Goal: Task Accomplishment & Management: Complete application form

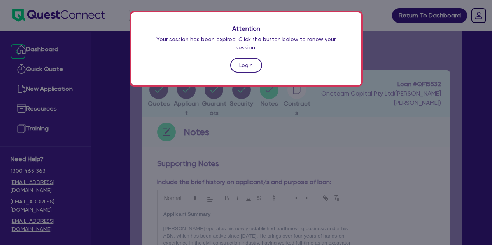
scroll to position [364, 0]
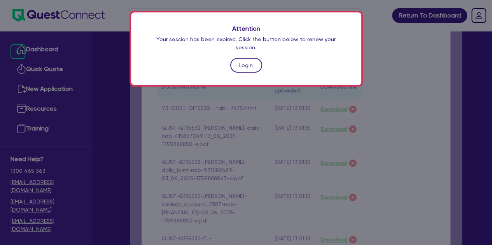
click at [240, 58] on link "Login" at bounding box center [246, 65] width 32 height 15
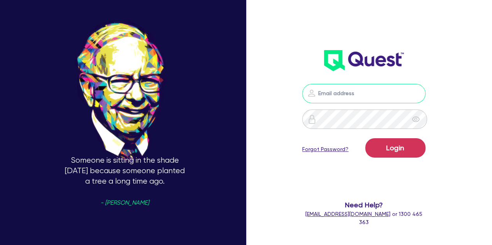
type input "[PERSON_NAME][EMAIL_ADDRESS][PERSON_NAME][DOMAIN_NAME]"
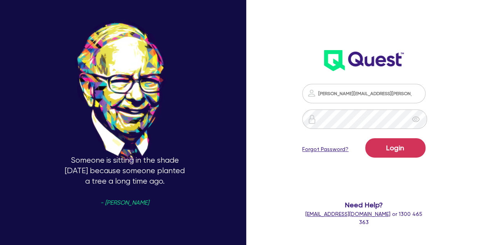
drag, startPoint x: 453, startPoint y: 173, endPoint x: 407, endPoint y: 160, distance: 47.1
click at [407, 160] on div "[PERSON_NAME][EMAIL_ADDRESS][PERSON_NAME][DOMAIN_NAME] Login Forgot Password? N…" at bounding box center [371, 122] width 164 height 327
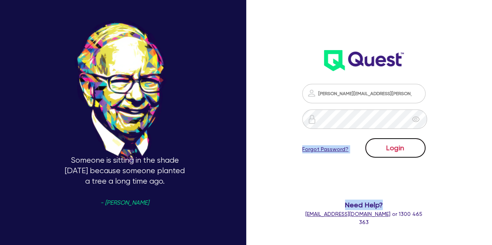
click at [400, 155] on button "Login" at bounding box center [395, 147] width 60 height 19
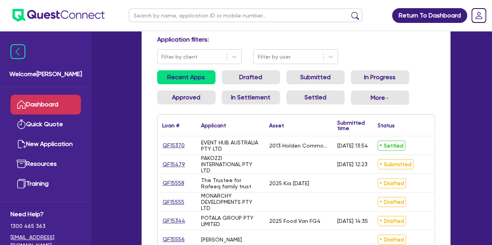
scroll to position [55, 0]
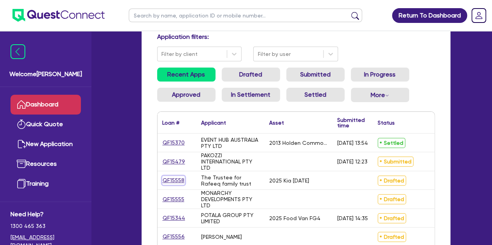
click at [176, 180] on link "QF15558" at bounding box center [173, 180] width 23 height 9
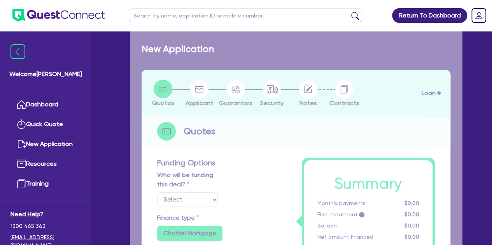
select select "Other"
select select "CARS_AND_LIGHT_TRUCKS"
type input "2025"
type input "55,000"
type input "11,000"
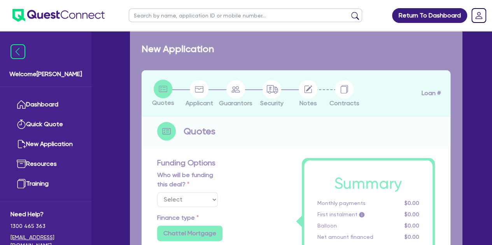
type input "3"
type input "1,361.22"
radio input "false"
type input "7.99"
type input "499"
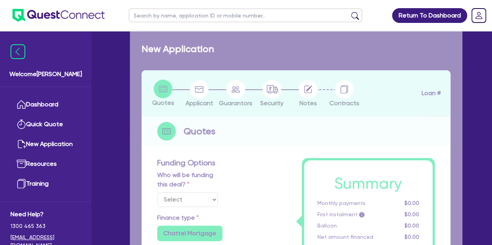
type input "750"
radio input "true"
select select "PASSENGER_VEHICLES"
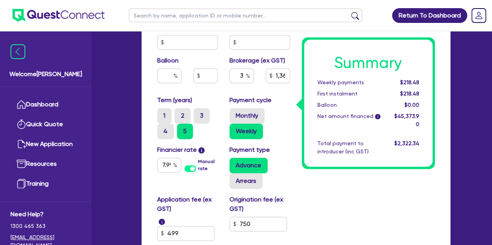
scroll to position [484, 0]
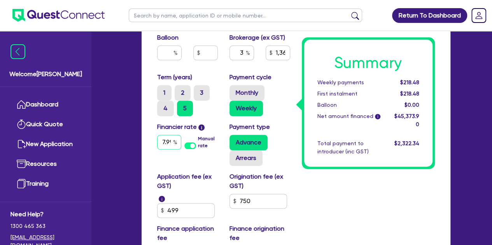
click at [176, 138] on div "7.99" at bounding box center [169, 142] width 24 height 15
click at [168, 140] on input "7.99" at bounding box center [169, 142] width 24 height 15
type input "55,000"
type input "11,000"
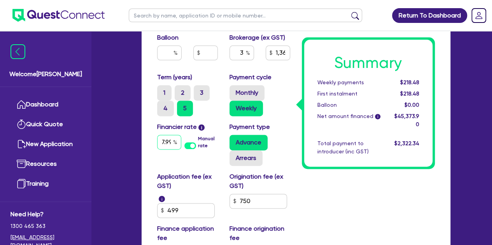
type input "1,361.22"
type input "7.9"
type input "55,000"
type input "11,000"
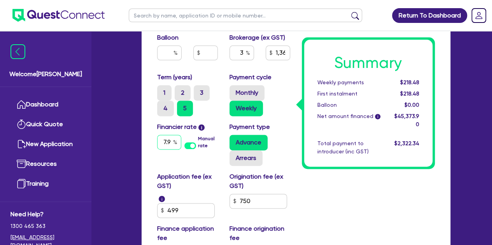
type input "1,361.22"
type input "7.94"
type input "55,000"
type input "11,000"
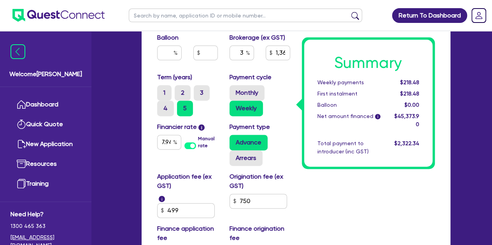
type input "1,361.22"
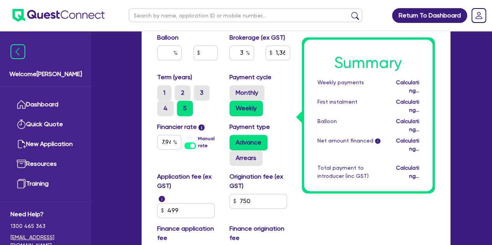
scroll to position [0, 0]
type input "55,000"
type input "11,000"
type input "1,361.22"
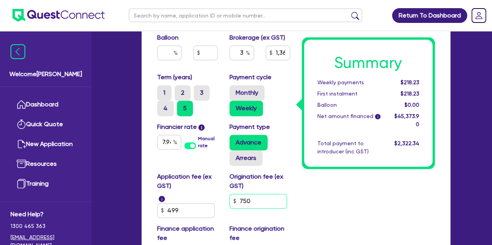
click at [256, 204] on input "750" at bounding box center [258, 201] width 58 height 15
type input "55,000"
type input "11,000"
type input "1,361.22"
type input "75"
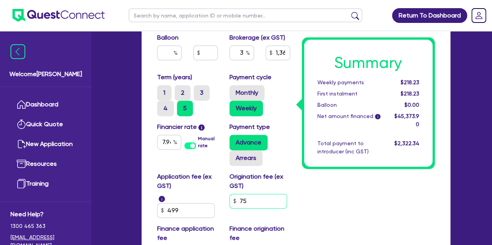
type input "55,000"
type input "11,000"
type input "1,361.22"
type input "7"
type input "55,000"
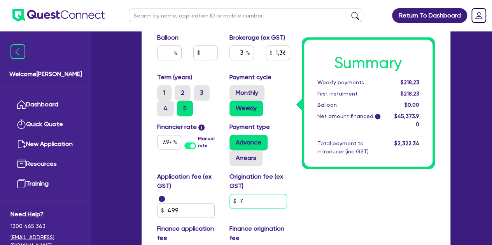
type input "11,000"
type input "1,361.22"
type input "55,000"
type input "11,000"
type input "1,361.22"
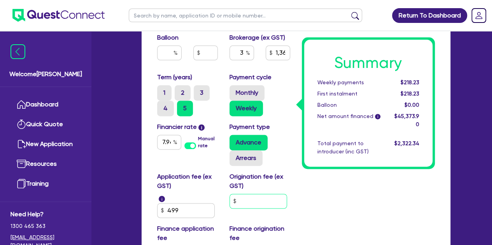
type input "9"
type input "55,000"
type input "11,000"
type input "1,361.22"
type input "90"
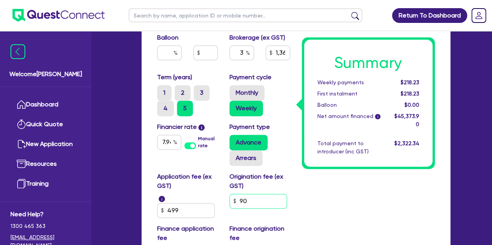
type input "55,000"
type input "11,000"
type input "1,361.22"
type input "900"
type input "55,000"
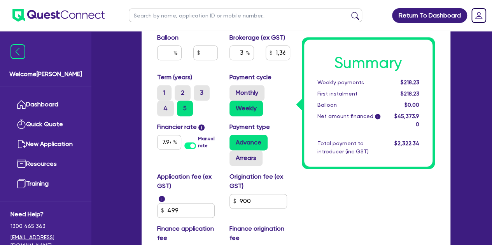
type input "11,000"
type input "1,361.22"
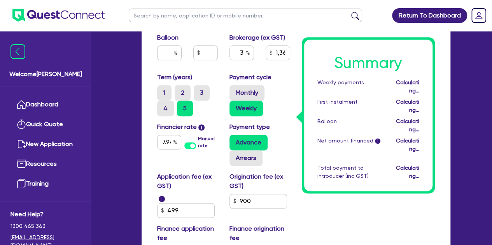
type input "55,000"
type input "11,000"
type input "1,366.17"
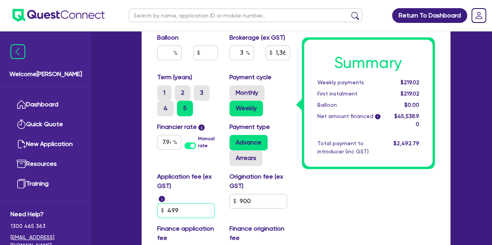
click at [201, 205] on input "499" at bounding box center [186, 210] width 58 height 15
type input "55,000"
type input "11,000"
type input "1,366.17"
type input "49"
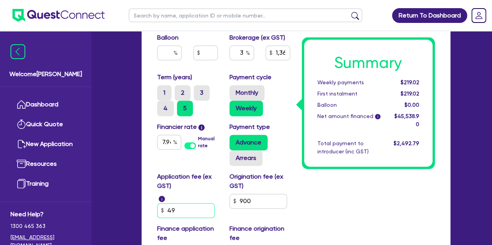
type input "55,000"
type input "11,000"
type input "1,366.17"
type input "495"
type input "55,000"
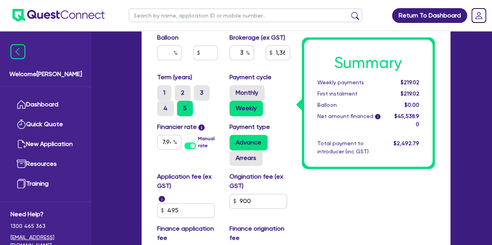
type input "11,000"
type input "1,366.17"
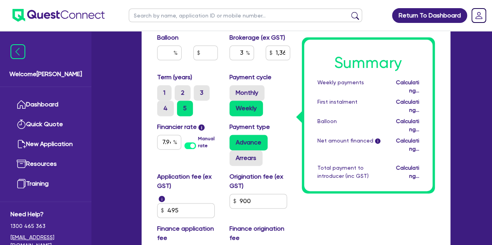
type input "55,000"
type input "11,000"
type input "1,366.04"
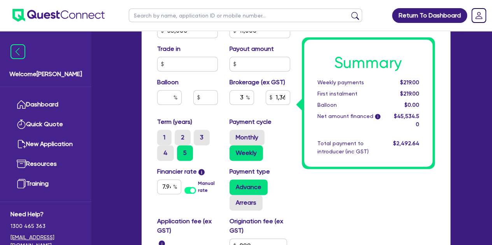
scroll to position [439, 0]
click at [248, 90] on input "3" at bounding box center [241, 97] width 24 height 15
type input "55,000"
type input "11,000"
type input "1,366.04"
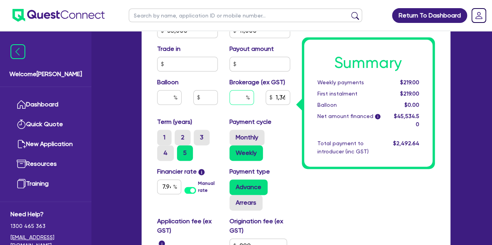
type input "55,000"
type input "11,000"
type input "2"
type input "1,366.04"
type input "2"
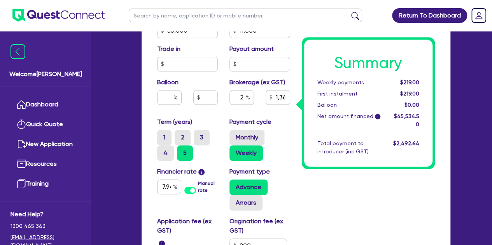
type input "55,000"
type input "11,000"
type input "1,366.04"
click at [215, 112] on div "Purchase price 55,000 Cash deposit 11,000 Trade in Payout amount Balloon Broker…" at bounding box center [223, 64] width 145 height 107
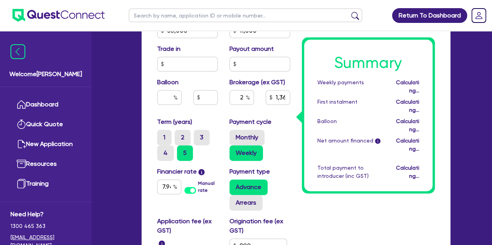
type input "55,000"
type input "11,000"
type input "910.69"
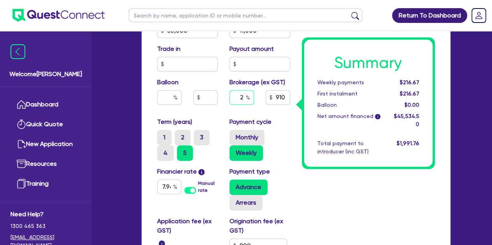
click at [245, 97] on input "2" at bounding box center [241, 97] width 24 height 15
type input "55,000"
type input "11,000"
type input "55,000"
type input "11,000"
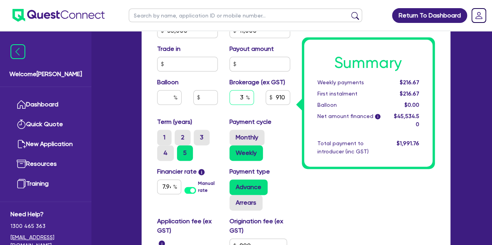
type input "3"
type input "55,000"
type input "11,000"
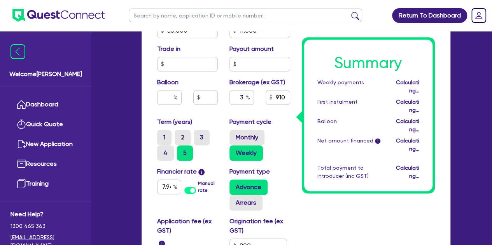
type input "55,000"
type input "11,000"
type input "1,366.04"
click at [316, 174] on div "Summary Weekly payments Calculating... First instalment Calculating... Balloon …" at bounding box center [368, 23] width 145 height 578
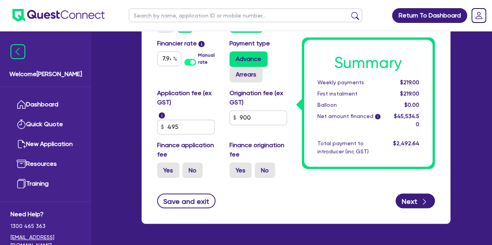
scroll to position [569, 0]
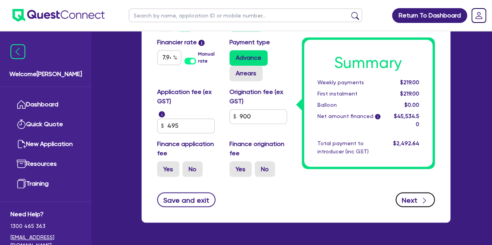
click at [415, 197] on button "Next" at bounding box center [414, 199] width 39 height 15
type input "55,000"
type input "11,000"
type input "1,366.04"
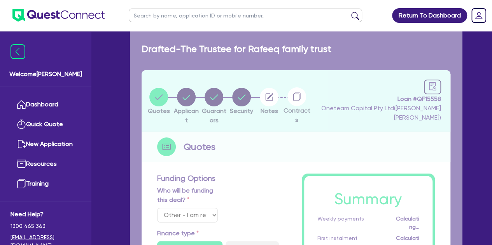
select select "TRUST"
select select "INDIVIDUAL"
select select "PROFESSIONAL"
select select "MANAGEMENT"
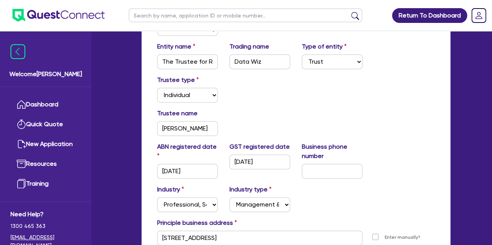
scroll to position [252, 0]
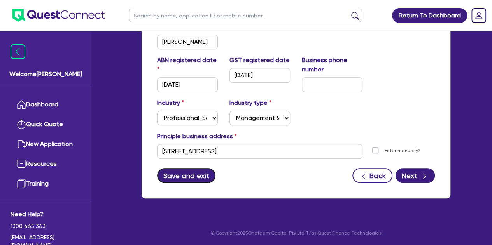
click at [199, 171] on button "Save and exit" at bounding box center [186, 175] width 59 height 15
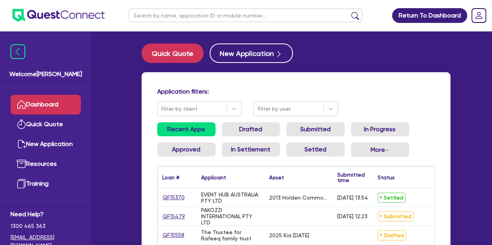
click at [151, 17] on input "text" at bounding box center [245, 16] width 233 height 14
type input "zabl"
click at [349, 12] on button "submit" at bounding box center [355, 17] width 12 height 11
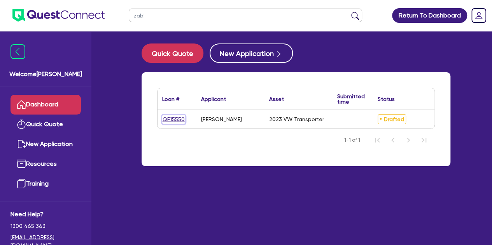
click at [166, 115] on link "QF15550" at bounding box center [173, 119] width 23 height 9
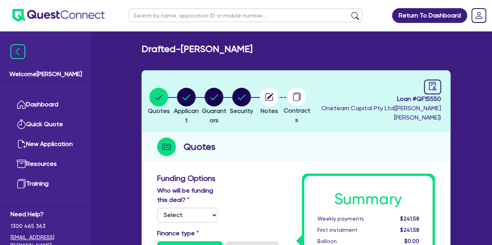
select select "Other"
select select "CARS_AND_LIGHT_TRUCKS"
select select "VANS_AND_UTES"
type input "2023"
radio input "true"
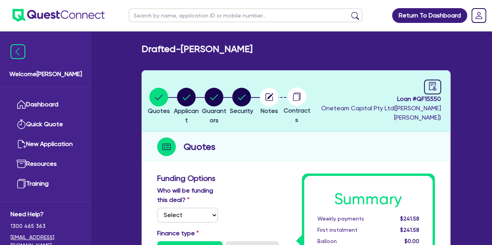
type input "50,000"
type input "4"
type input "2,061.38"
type input "6.39"
type input "495"
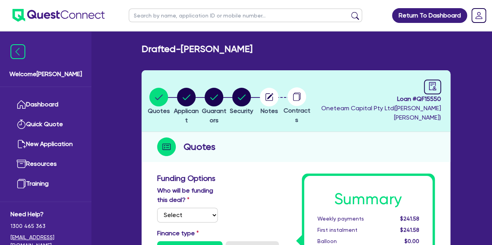
type input "900"
radio input "true"
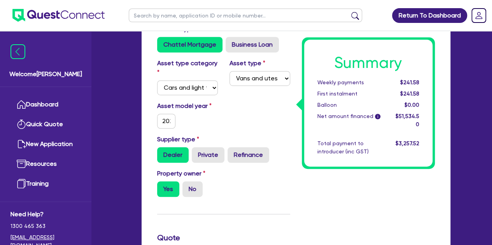
scroll to position [208, 0]
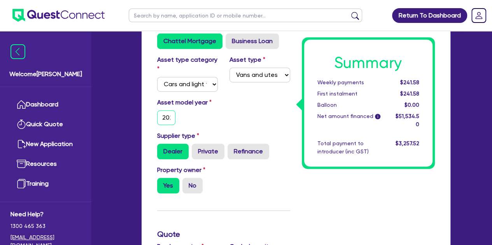
click at [166, 115] on input "2023" at bounding box center [166, 117] width 19 height 15
type input "50,000"
type input "2,061.38"
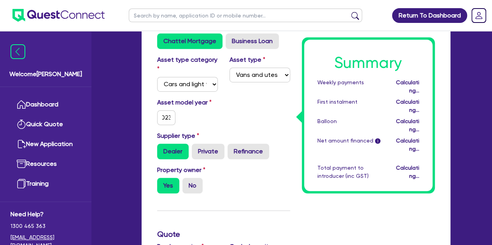
scroll to position [0, 0]
type input "50,000"
type input "2,061.38"
click at [122, 115] on div "Welcome [PERSON_NAME] Quick Quote New Application Ref Company Ref Salesperson R…" at bounding box center [246, 211] width 432 height 839
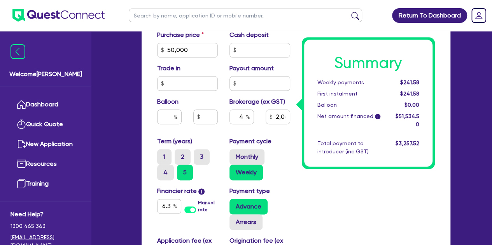
scroll to position [421, 0]
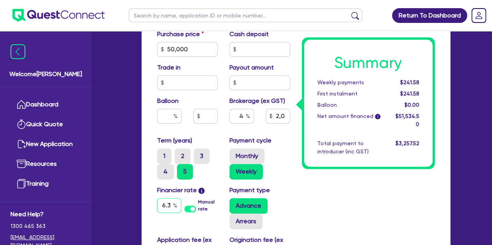
click at [161, 202] on input "6.39" at bounding box center [169, 205] width 24 height 15
type input "50,000"
type input "2,061.38"
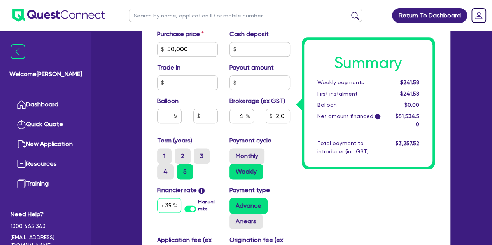
type input "6.39"
type input "50,000"
type input "2,061.38"
type input "6.39"
type input "50,000"
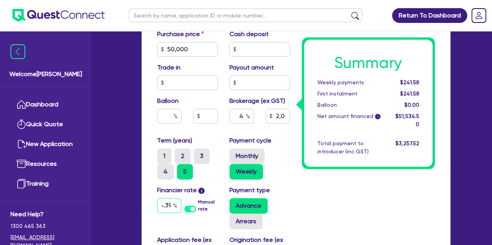
type input "2,061.38"
type input "6.39"
type input "50,000"
type input "2,061.38"
type input "6.3"
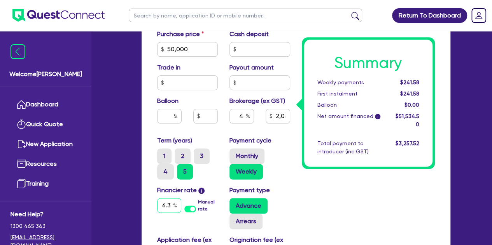
scroll to position [0, 0]
type input "50,000"
type input "2,061.38"
type input "6."
type input "50,000"
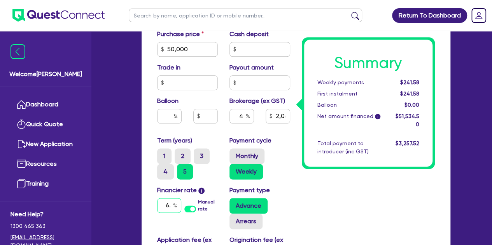
type input "2,061.38"
type input "6.6"
type input "50,000"
type input "2,061.38"
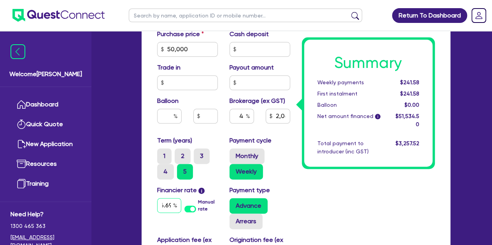
type input "6.69"
type input "50,000"
type input "2,061.38"
type input "50,000"
type input "2,061.38"
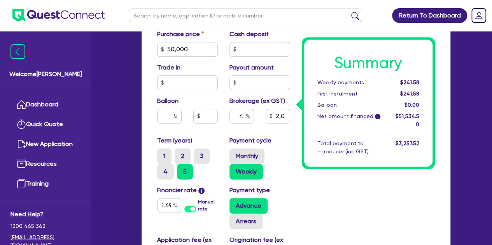
scroll to position [0, 0]
type input "50,000"
type input "2,061.38"
click at [244, 117] on input "text" at bounding box center [241, 116] width 24 height 15
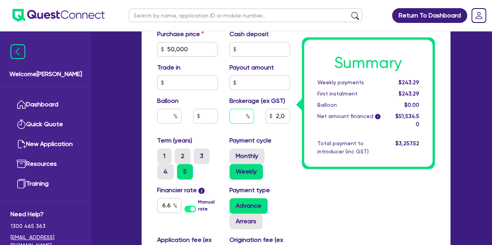
type input "50,000"
type input "3"
type input "2,061.38"
type input "3"
type input "50,000"
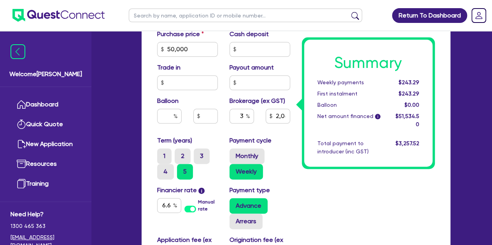
type input "2,061.38"
type input "50,000"
type input "1,546.04"
click at [287, 136] on div "Payment cycle Monthly Weekly" at bounding box center [260, 158] width 72 height 44
type input "50,000"
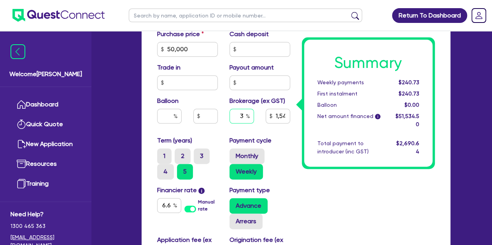
type input "1,546.04"
click at [245, 119] on input "text" at bounding box center [241, 116] width 24 height 15
type input "50,000"
type input "4"
type input "1,546.04"
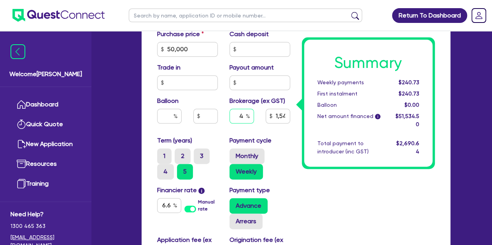
type input "4"
type input "50,000"
type input "1,546.04"
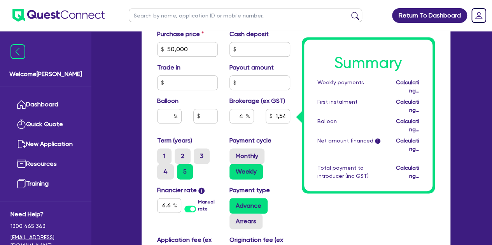
type input "50,000"
type input "2,061.38"
click at [217, 129] on div "Balloon" at bounding box center [187, 112] width 72 height 33
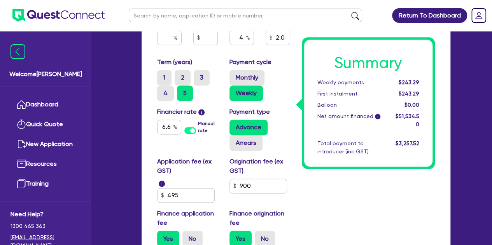
scroll to position [498, 0]
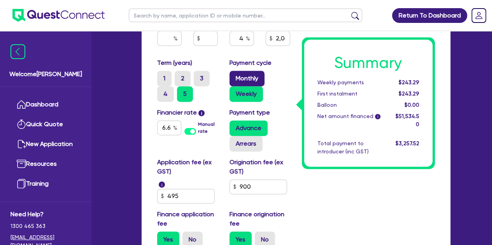
click at [233, 82] on label "Monthly" at bounding box center [246, 79] width 35 height 16
click at [233, 76] on input "Monthly" at bounding box center [231, 73] width 5 height 5
radio input "true"
type input "50,000"
type input "2,061.38"
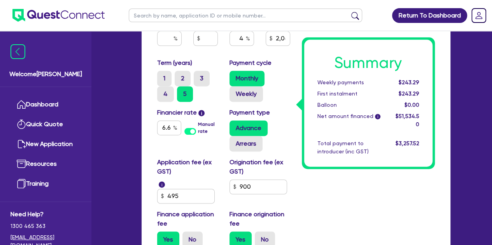
type input "50,000"
type input "2,061.38"
click at [240, 98] on label "Weekly" at bounding box center [245, 94] width 33 height 16
click at [234, 91] on input "Weekly" at bounding box center [231, 88] width 5 height 5
radio input "true"
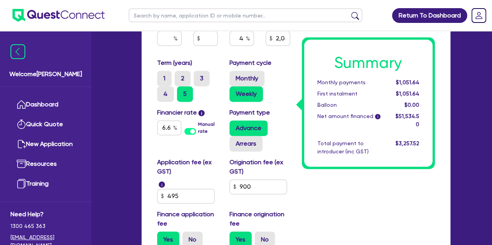
type input "50,000"
type input "2,061.38"
type input "50,000"
type input "2,061.38"
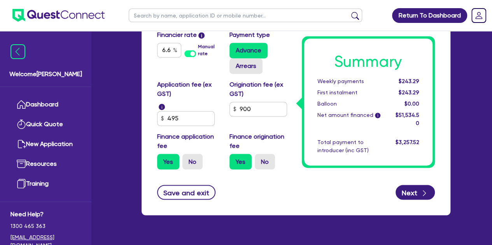
scroll to position [577, 0]
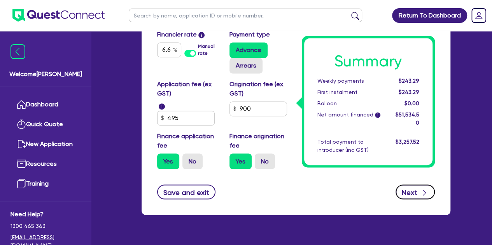
click at [407, 186] on button "Next" at bounding box center [414, 192] width 39 height 15
type input "50,000"
type input "2,061.38"
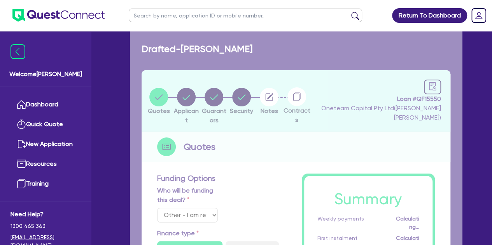
select select "SOLE_TRADER"
select select "MANUFACTURING"
select select "HOUSEHOLD_GOOD"
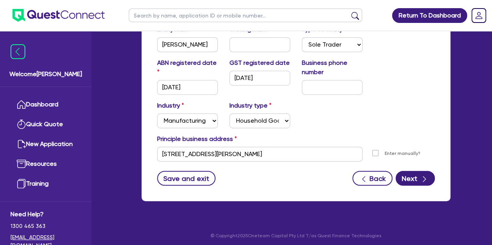
scroll to position [185, 0]
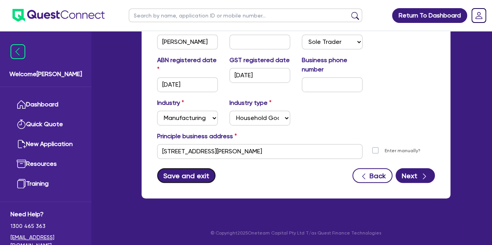
click at [177, 173] on button "Save and exit" at bounding box center [186, 175] width 59 height 15
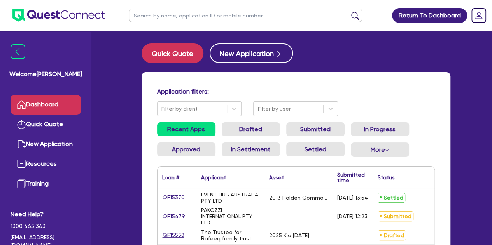
click at [160, 15] on input "text" at bounding box center [245, 16] width 233 height 14
type input "zab"
click at [349, 12] on button "submit" at bounding box center [355, 17] width 12 height 11
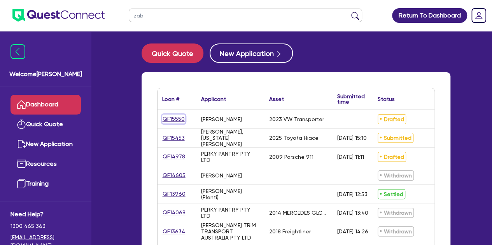
click at [168, 119] on link "QF15550" at bounding box center [173, 119] width 23 height 9
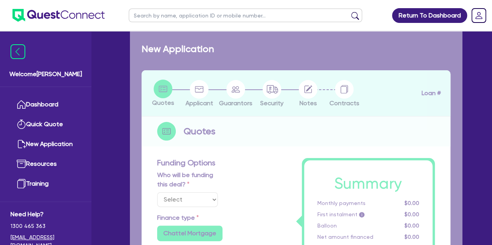
select select "Other"
select select "CARS_AND_LIGHT_TRUCKS"
type input "2023"
radio input "true"
type input "50,000"
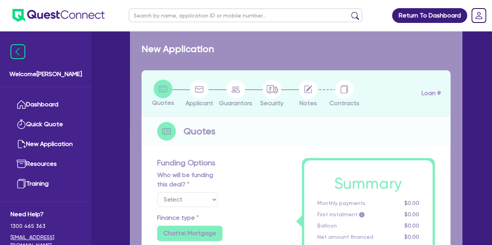
type input "4"
type input "2,061.38"
radio input "false"
type input "6.69"
type input "495"
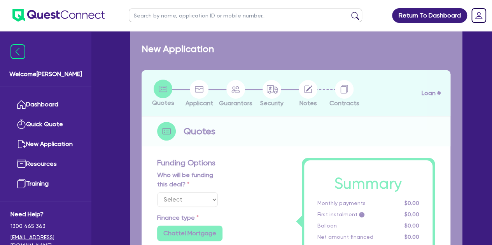
type input "900"
radio input "true"
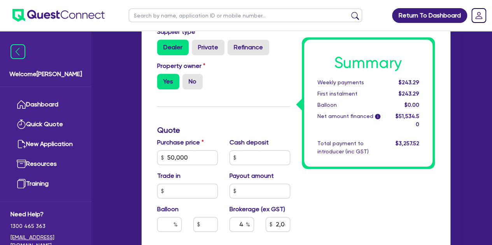
scroll to position [366, 0]
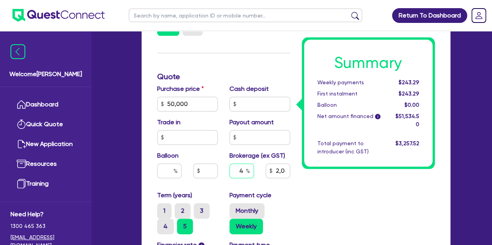
click at [243, 168] on input "4" at bounding box center [241, 171] width 24 height 15
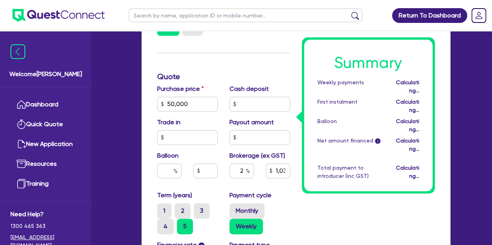
click at [313, 186] on div "Summary Weekly payments Calculating... First instalment Calculating... Balloon …" at bounding box center [368, 97] width 145 height 578
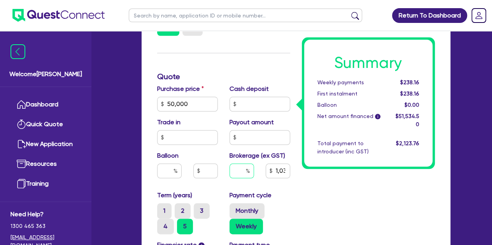
click at [243, 170] on input "text" at bounding box center [241, 171] width 24 height 15
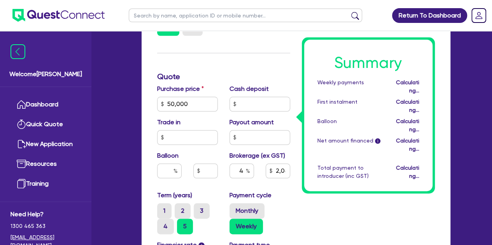
click at [336, 191] on div "Summary Weekly payments Calculating... First instalment Calculating... Balloon …" at bounding box center [368, 97] width 145 height 578
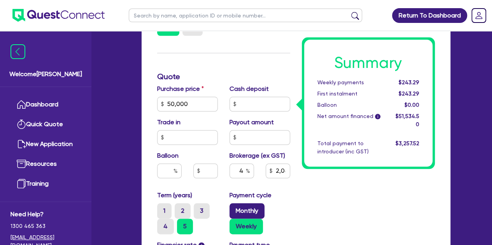
click at [236, 203] on label "Monthly" at bounding box center [246, 211] width 35 height 16
click at [234, 203] on input "Monthly" at bounding box center [231, 205] width 5 height 5
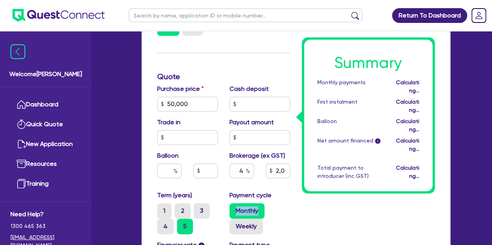
click at [236, 203] on label "Monthly" at bounding box center [246, 211] width 35 height 16
click at [234, 203] on input "Monthly" at bounding box center [231, 205] width 5 height 5
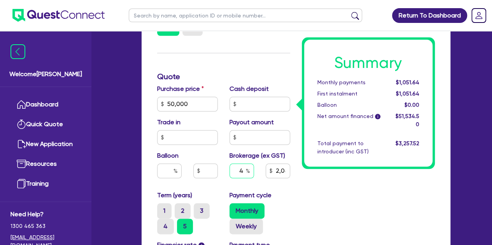
click at [241, 175] on input "4" at bounding box center [241, 171] width 24 height 15
click at [242, 174] on input "4" at bounding box center [241, 171] width 24 height 15
click at [319, 202] on div "Summary Monthly payments $1,029.47 First instalment $1,029.47 Balloon $0.00 Net…" at bounding box center [368, 97] width 145 height 578
click at [245, 164] on input "2" at bounding box center [241, 171] width 24 height 15
click at [338, 200] on div "Summary Monthly payments $1,029.47 First instalment $1,029.47 Balloon $0.00 Net…" at bounding box center [368, 97] width 145 height 578
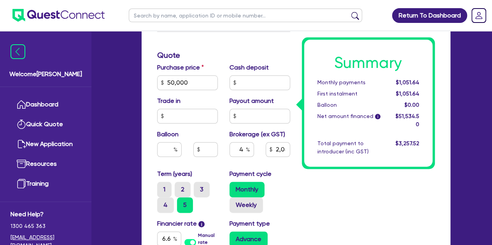
scroll to position [390, 0]
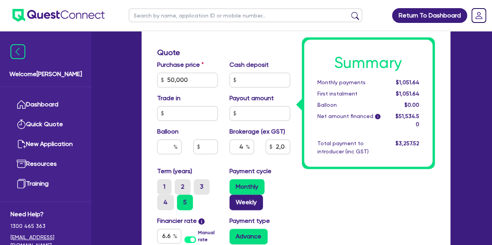
click at [244, 203] on label "Weekly" at bounding box center [245, 203] width 33 height 16
click at [234, 200] on input "Weekly" at bounding box center [231, 197] width 5 height 5
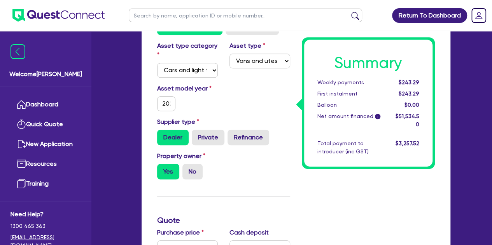
scroll to position [0, 0]
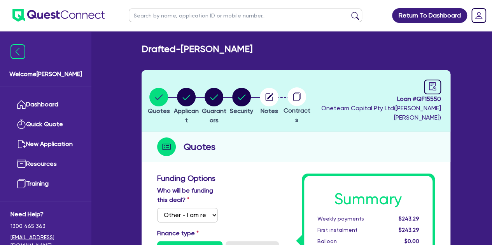
click at [166, 20] on input "text" at bounding box center [245, 16] width 233 height 14
click button "submit" at bounding box center [355, 17] width 12 height 11
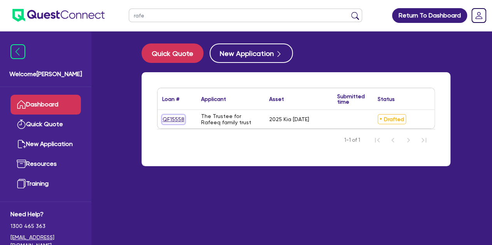
click at [175, 121] on link "QF15558" at bounding box center [173, 119] width 23 height 9
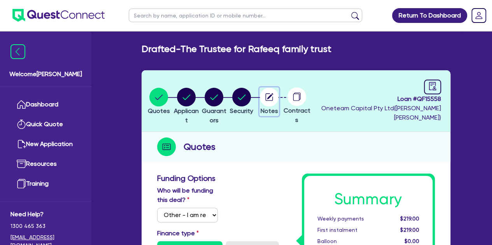
click at [278, 103] on circle "button" at bounding box center [269, 97] width 19 height 19
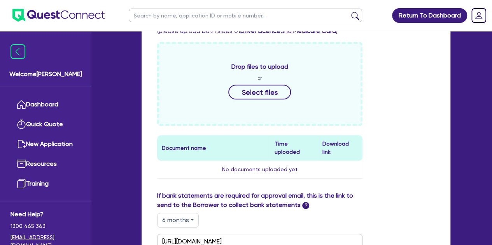
scroll to position [261, 0]
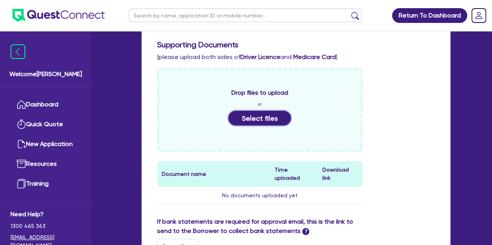
click at [250, 121] on button "Select files" at bounding box center [259, 118] width 63 height 15
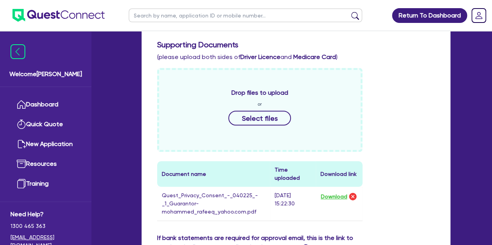
click at [128, 102] on div "Welcome [PERSON_NAME] Quick Quote New Application Ref Company Ref Salesperson R…" at bounding box center [246, 116] width 432 height 754
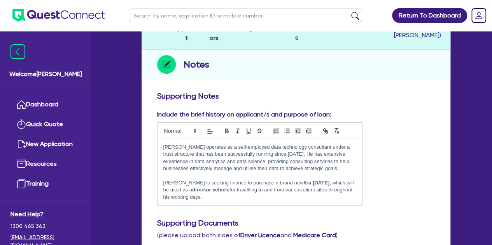
scroll to position [0, 0]
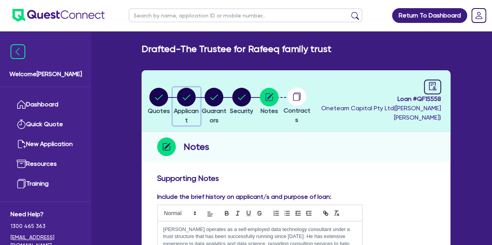
click at [191, 96] on icon "button" at bounding box center [187, 96] width 8 height 5
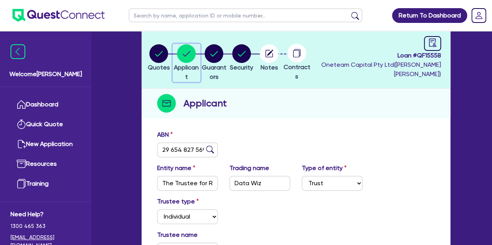
scroll to position [33, 0]
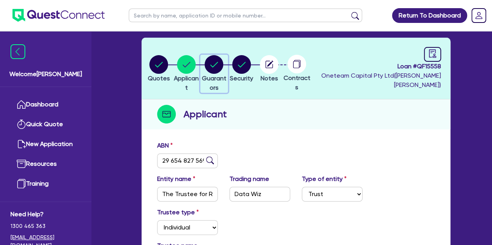
click at [223, 57] on circle "button" at bounding box center [214, 64] width 19 height 19
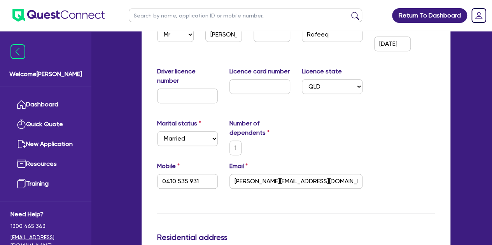
scroll to position [178, 0]
click at [234, 147] on input "1" at bounding box center [235, 147] width 12 height 15
click at [202, 155] on div "Marital status Select [DEMOGRAPHIC_DATA] Married De Facto / Partner Number of d…" at bounding box center [295, 140] width 289 height 43
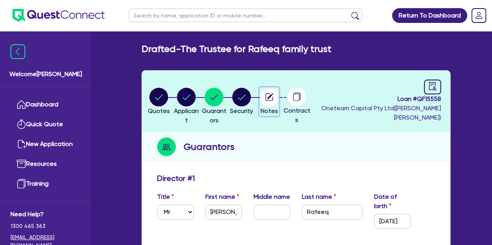
click at [278, 100] on circle "button" at bounding box center [269, 97] width 19 height 19
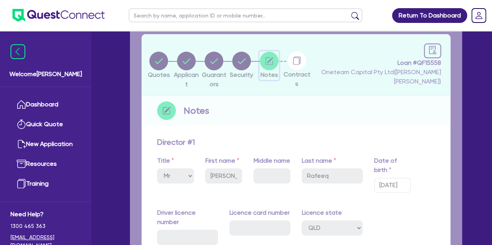
scroll to position [37, 0]
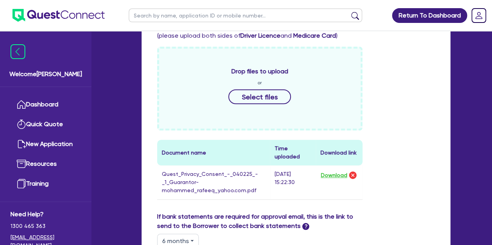
scroll to position [281, 0]
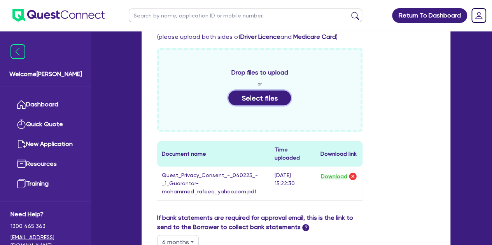
click at [253, 94] on button "Select files" at bounding box center [259, 98] width 63 height 15
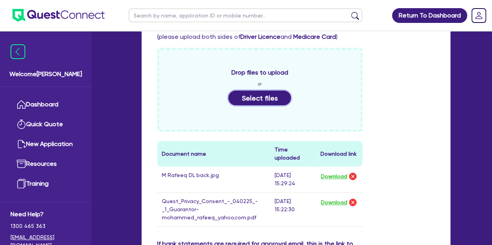
click at [238, 100] on button "Select files" at bounding box center [259, 98] width 63 height 15
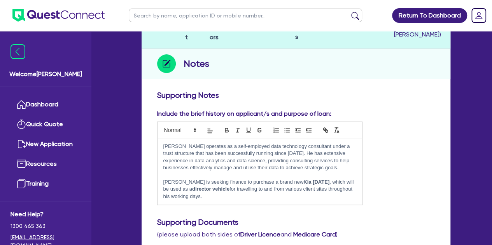
scroll to position [0, 0]
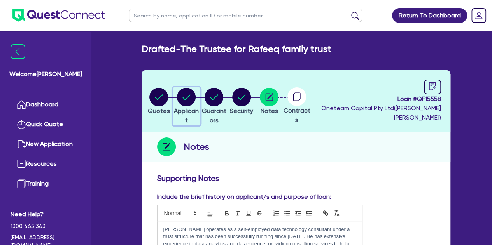
click at [191, 100] on circle "button" at bounding box center [186, 97] width 19 height 19
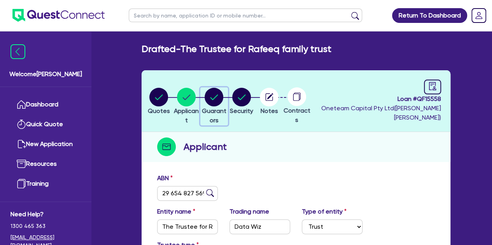
click at [223, 95] on circle "button" at bounding box center [214, 97] width 19 height 19
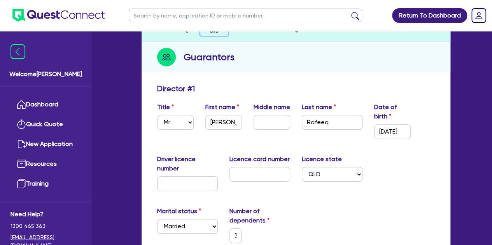
scroll to position [90, 0]
click at [226, 129] on input "[PERSON_NAME]" at bounding box center [223, 122] width 37 height 15
click at [401, 129] on input "[DATE]" at bounding box center [392, 131] width 37 height 15
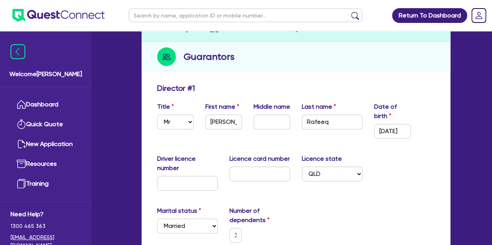
click at [394, 177] on div "Driver licence number Licence card number Licence state Select [GEOGRAPHIC_DATA…" at bounding box center [295, 175] width 289 height 43
click at [161, 183] on input "text" at bounding box center [187, 183] width 61 height 15
click at [237, 180] on input "text" at bounding box center [259, 174] width 61 height 15
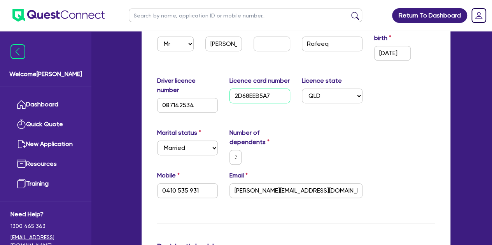
scroll to position [173, 0]
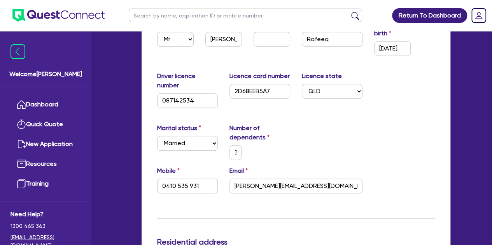
click at [327, 147] on div "Marital status Select [DEMOGRAPHIC_DATA] Married De Facto / Partner Number of d…" at bounding box center [295, 145] width 289 height 43
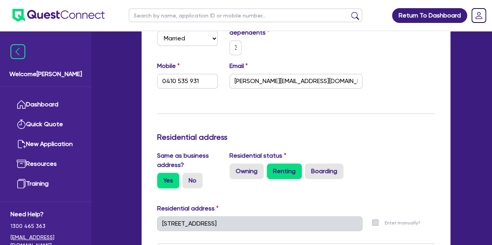
scroll to position [0, 0]
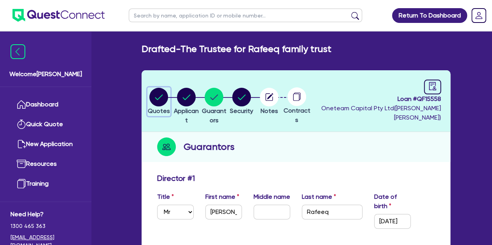
click at [159, 100] on circle "button" at bounding box center [158, 97] width 19 height 19
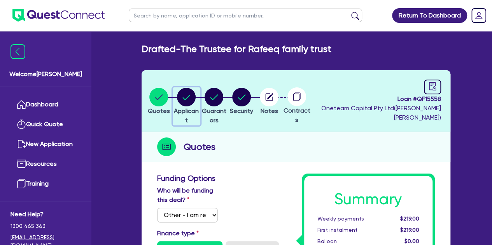
click at [189, 100] on circle "button" at bounding box center [186, 97] width 19 height 19
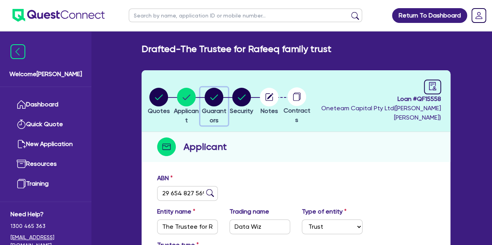
click at [227, 100] on div "button" at bounding box center [214, 97] width 27 height 19
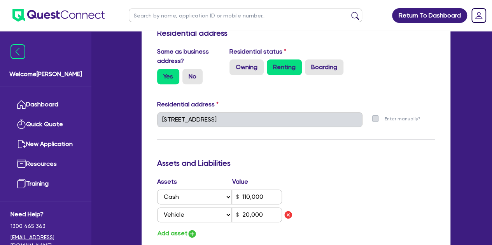
scroll to position [379, 0]
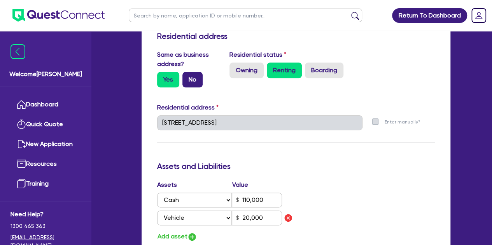
click at [193, 87] on label "No" at bounding box center [192, 80] width 20 height 16
click at [187, 77] on input "No" at bounding box center [184, 74] width 5 height 5
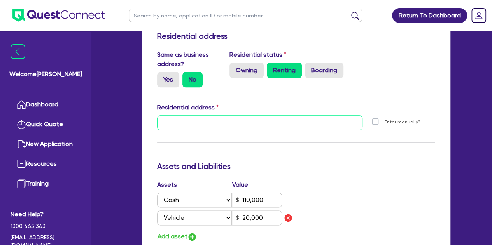
click at [208, 118] on input "text" at bounding box center [259, 122] width 205 height 15
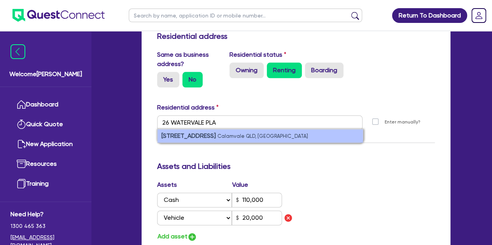
click at [208, 132] on strong "[STREET_ADDRESS]" at bounding box center [188, 135] width 54 height 7
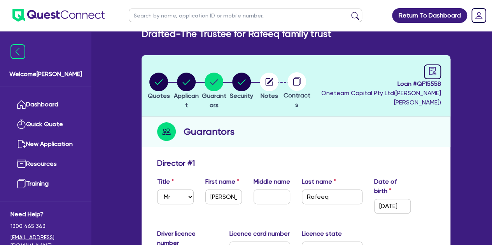
scroll to position [0, 0]
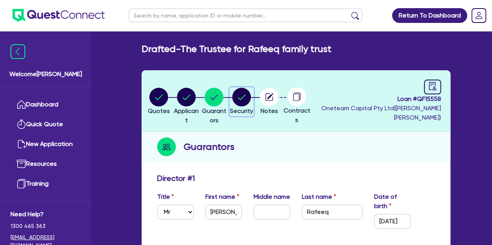
click at [251, 100] on circle "button" at bounding box center [241, 97] width 19 height 19
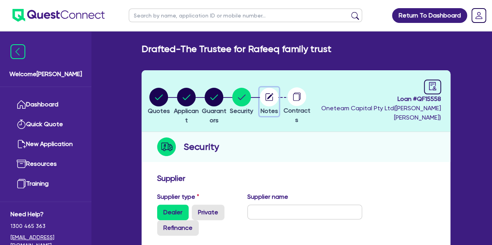
click at [278, 97] on circle "button" at bounding box center [269, 97] width 19 height 19
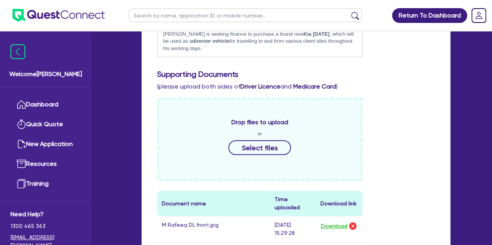
scroll to position [234, 0]
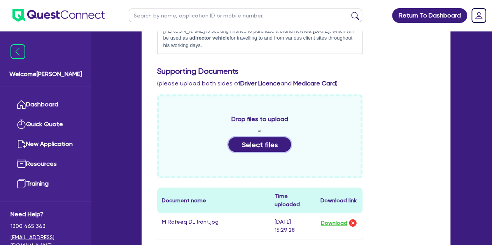
click at [240, 143] on button "Select files" at bounding box center [259, 144] width 63 height 15
click at [228, 141] on div "Drop files to upload or Select files" at bounding box center [259, 136] width 205 height 84
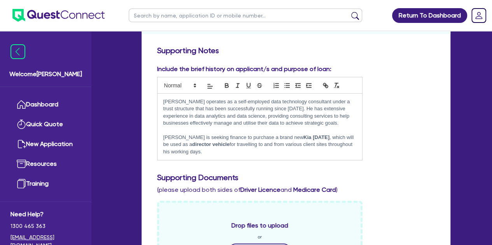
scroll to position [0, 0]
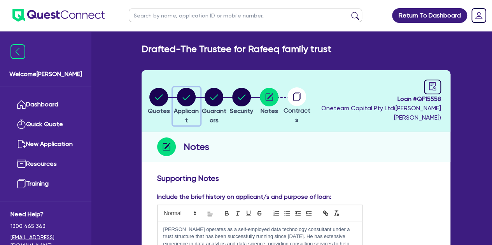
click at [189, 94] on circle "button" at bounding box center [186, 97] width 19 height 19
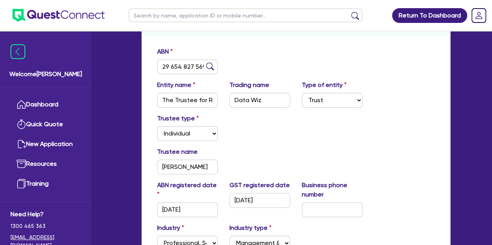
scroll to position [129, 0]
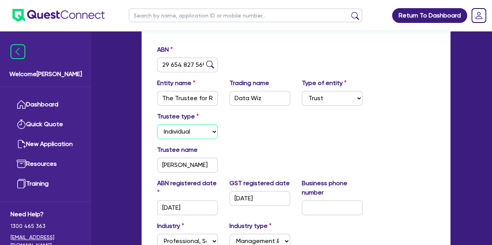
click at [188, 132] on select "Select Individual Company" at bounding box center [187, 131] width 61 height 15
click at [228, 142] on div "Trustee type Select Individual Company" at bounding box center [295, 128] width 289 height 33
click at [191, 160] on input "[PERSON_NAME]" at bounding box center [187, 165] width 61 height 15
click at [193, 138] on select "Select Individual Company" at bounding box center [187, 131] width 61 height 15
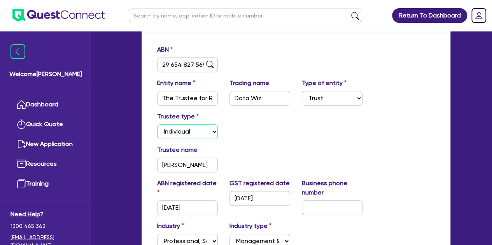
scroll to position [0, 0]
click at [157, 124] on select "Select Individual Company" at bounding box center [187, 131] width 61 height 15
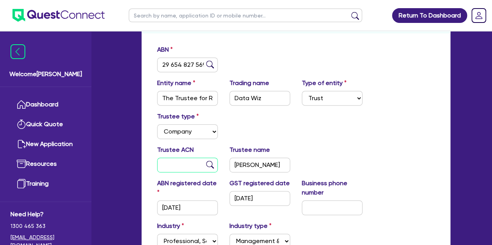
click at [192, 165] on input "text" at bounding box center [187, 165] width 61 height 15
click at [211, 162] on img at bounding box center [210, 165] width 8 height 8
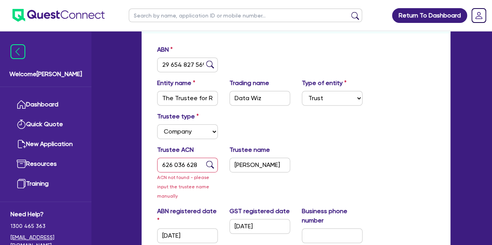
click at [330, 161] on div "Trustee ACN 626 036 628 ACN not found - please input the trustee name manually …" at bounding box center [295, 175] width 289 height 61
click at [262, 166] on input "[PERSON_NAME]" at bounding box center [259, 165] width 61 height 15
click at [312, 157] on div "Trustee ACN 626 036 628 ACN not found - please input the trustee name manually …" at bounding box center [295, 175] width 289 height 61
click at [257, 163] on input "[PERSON_NAME]" at bounding box center [259, 165] width 61 height 15
click at [270, 143] on div "Trustee type Select Individual Company" at bounding box center [295, 128] width 289 height 33
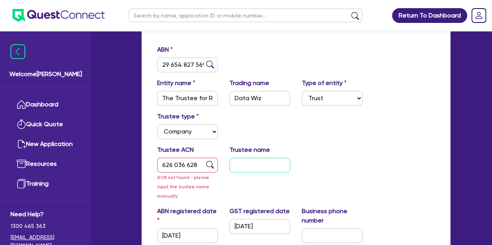
click at [244, 171] on input "text" at bounding box center [259, 165] width 61 height 15
click at [332, 180] on div "Trustee ACN 626 036 628 ACN not found - please input the trustee name manually …" at bounding box center [295, 175] width 289 height 61
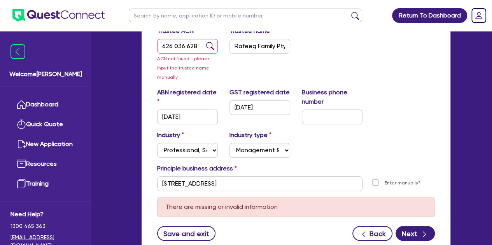
scroll to position [249, 0]
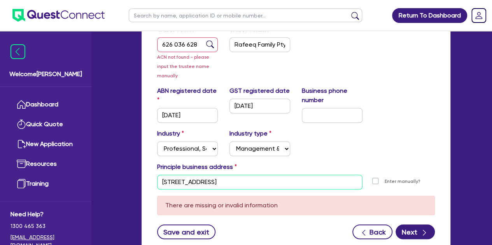
click at [268, 185] on input "[STREET_ADDRESS]" at bounding box center [259, 182] width 205 height 15
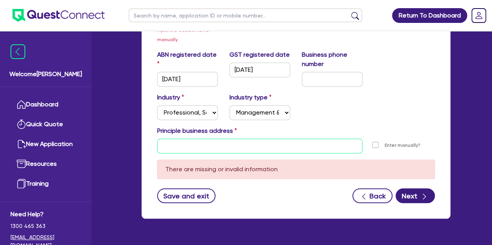
scroll to position [291, 0]
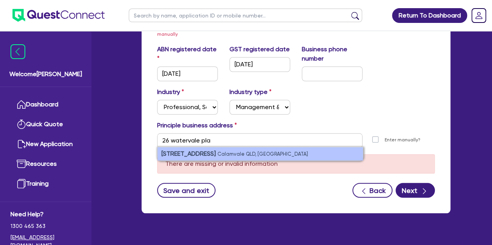
click at [221, 156] on small "Calamvale QLD, [GEOGRAPHIC_DATA]" at bounding box center [262, 154] width 91 height 6
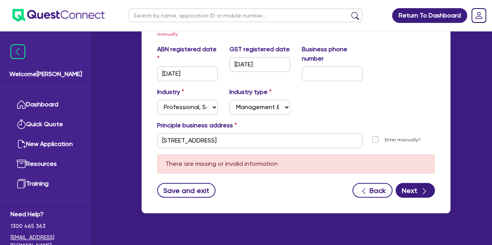
click at [282, 191] on div "Save and exit Back Next" at bounding box center [295, 190] width 289 height 15
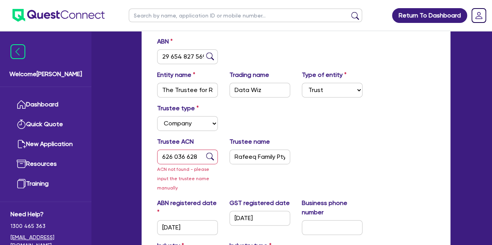
scroll to position [136, 0]
click at [356, 146] on div "Trustee ACN 626 036 628 ACN not found - please input the trustee name manually …" at bounding box center [295, 168] width 289 height 61
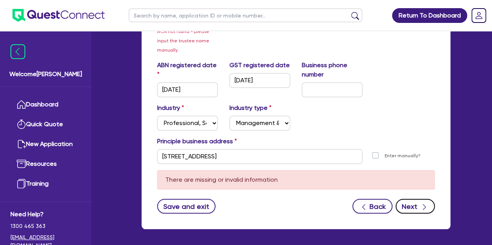
click at [411, 206] on button "Next" at bounding box center [414, 206] width 39 height 15
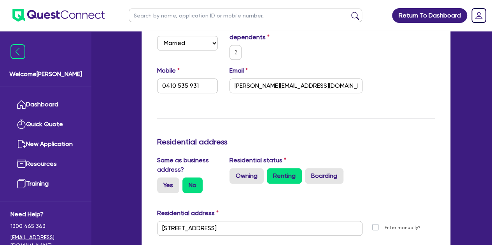
scroll to position [275, 0]
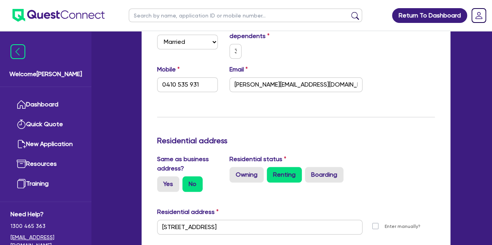
click at [177, 122] on div "Update residential status for Director #1 Boarding is only acceptable when the …" at bounding box center [296, 219] width 278 height 640
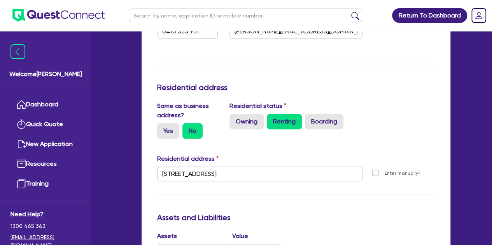
scroll to position [331, 0]
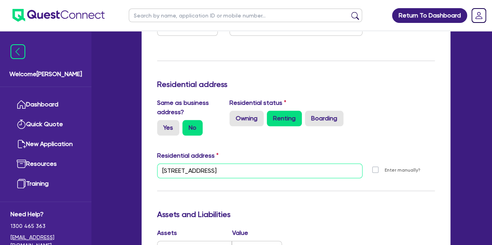
click at [278, 173] on input "[STREET_ADDRESS]" at bounding box center [259, 171] width 205 height 15
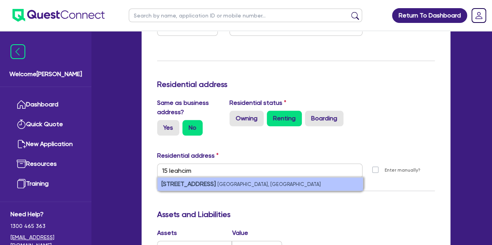
click at [252, 186] on small "[GEOGRAPHIC_DATA], [GEOGRAPHIC_DATA]" at bounding box center [268, 185] width 103 height 6
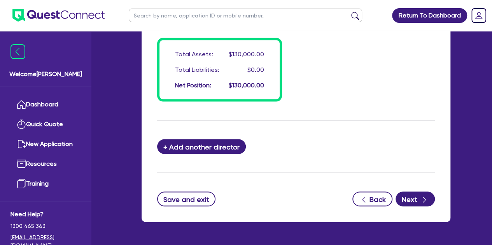
scroll to position [735, 0]
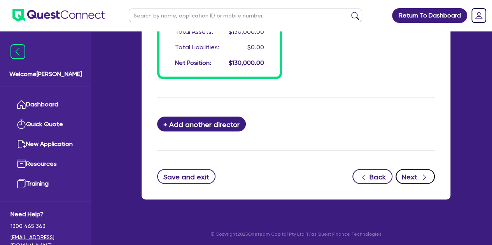
click at [419, 171] on button "Next" at bounding box center [414, 176] width 39 height 15
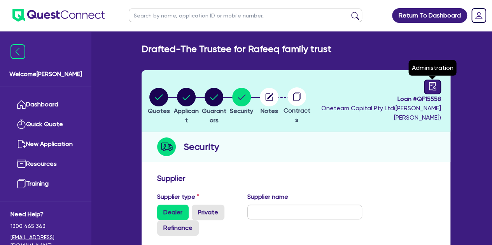
click at [428, 87] on icon "audit" at bounding box center [432, 86] width 9 height 9
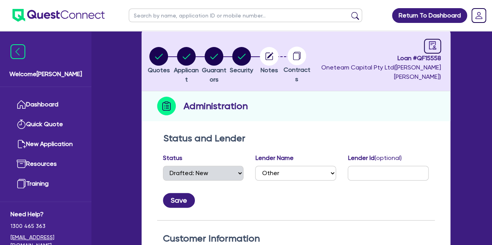
scroll to position [16, 0]
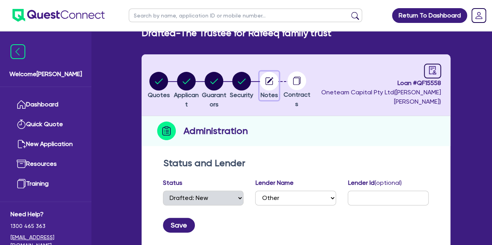
click at [278, 84] on circle "button" at bounding box center [269, 81] width 19 height 19
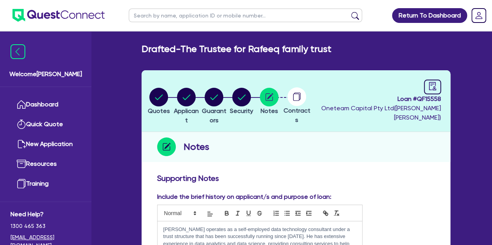
click at [421, 91] on div "Loan # QF15558 Oneteam Capital Pty Ltd ( [PERSON_NAME] )" at bounding box center [377, 101] width 128 height 43
click at [433, 86] on icon "audit" at bounding box center [432, 86] width 9 height 9
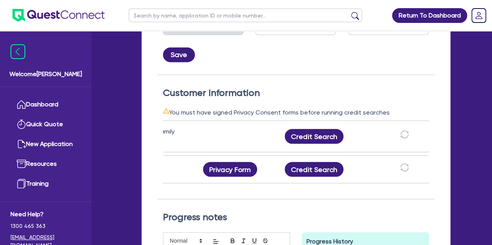
scroll to position [0, 83]
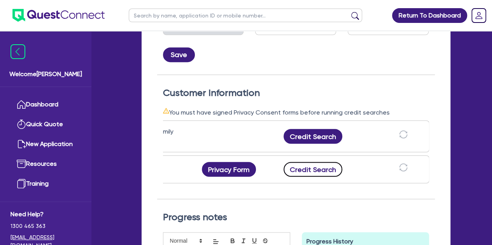
click at [301, 166] on button "Credit Search" at bounding box center [312, 169] width 59 height 15
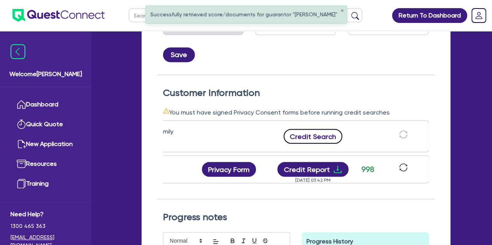
click at [305, 129] on button "Credit Search" at bounding box center [312, 136] width 59 height 15
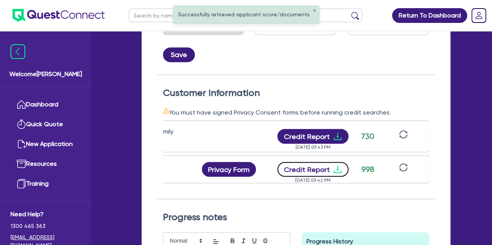
click at [312, 162] on button "Credit Report" at bounding box center [312, 169] width 71 height 15
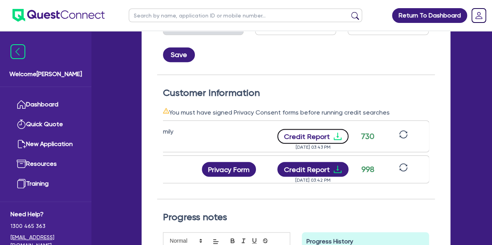
click at [292, 129] on button "Credit Report" at bounding box center [312, 136] width 71 height 15
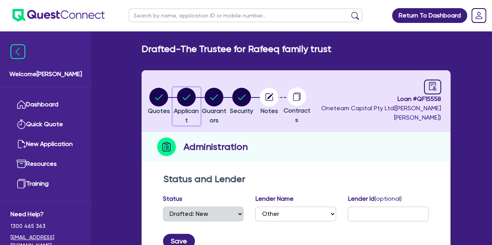
click at [194, 95] on circle "button" at bounding box center [186, 97] width 19 height 19
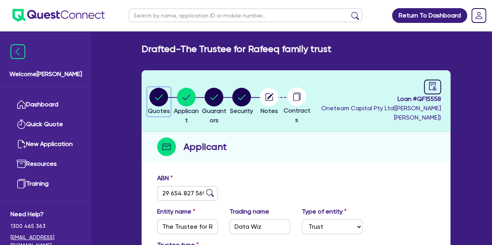
click at [159, 97] on circle "button" at bounding box center [158, 97] width 19 height 19
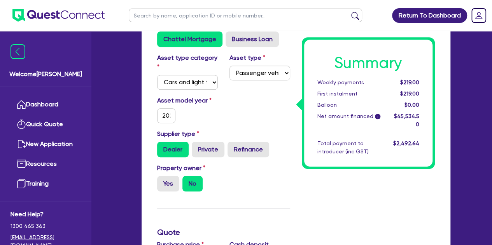
scroll to position [212, 0]
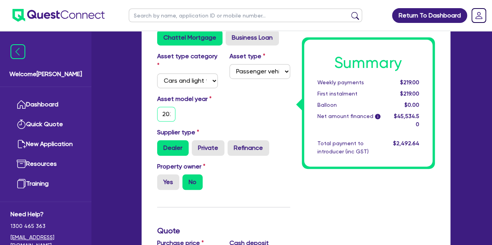
click at [174, 119] on input "2025" at bounding box center [166, 114] width 19 height 15
click at [169, 117] on input "2025" at bounding box center [166, 114] width 19 height 15
click at [229, 107] on div "Asset model year [DATE]" at bounding box center [223, 110] width 145 height 33
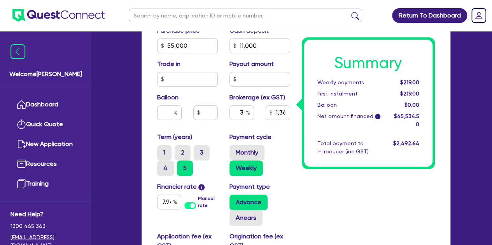
scroll to position [425, 0]
click at [163, 200] on input "7.94" at bounding box center [169, 201] width 24 height 15
click at [247, 114] on div "3" at bounding box center [241, 112] width 24 height 15
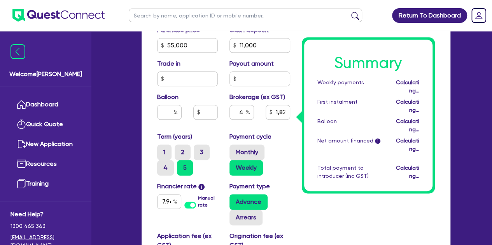
click at [228, 120] on div "4" at bounding box center [242, 115] width 36 height 21
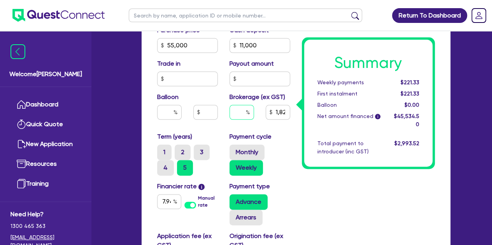
click at [243, 112] on input "text" at bounding box center [241, 112] width 24 height 15
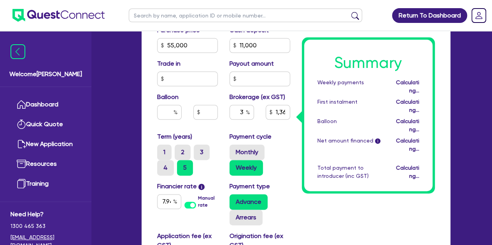
click at [216, 129] on div "Purchase price 55,000 Cash deposit 11,000 Trade in Payout amount Balloon Broker…" at bounding box center [223, 79] width 145 height 107
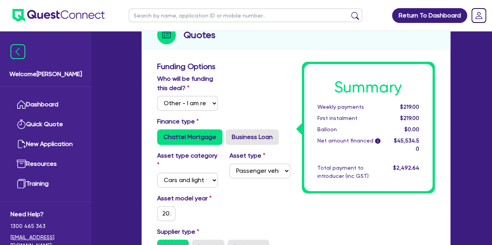
scroll to position [0, 0]
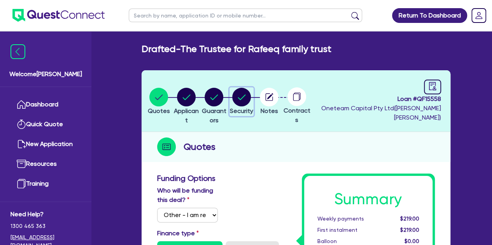
click at [251, 102] on circle "button" at bounding box center [241, 97] width 19 height 19
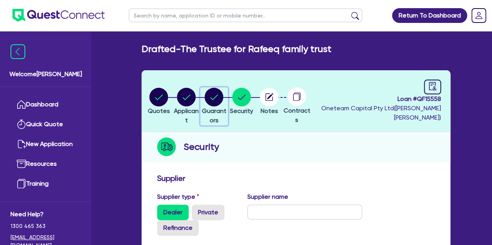
click at [223, 105] on circle "button" at bounding box center [214, 97] width 19 height 19
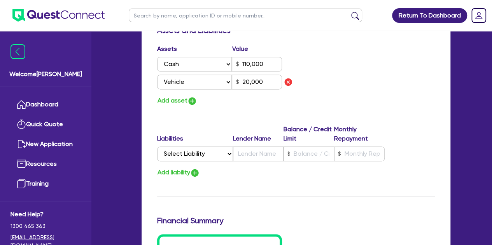
scroll to position [518, 0]
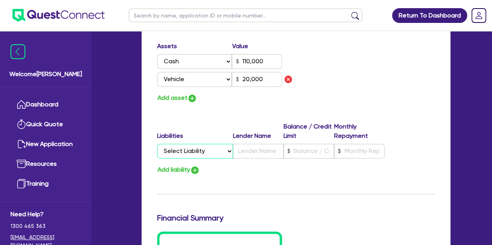
click at [191, 145] on select "Select Liability Credit card Mortgage Investment property loan Vehicle loan Tru…" at bounding box center [195, 151] width 76 height 15
click at [157, 144] on select "Select Liability Credit card Mortgage Investment property loan Vehicle loan Tru…" at bounding box center [195, 151] width 76 height 15
click at [250, 149] on input "text" at bounding box center [258, 151] width 51 height 15
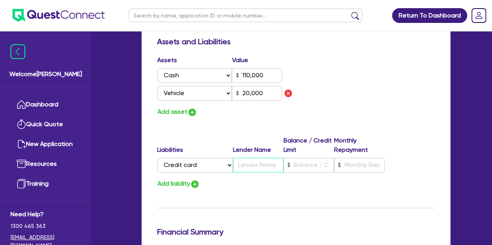
scroll to position [507, 0]
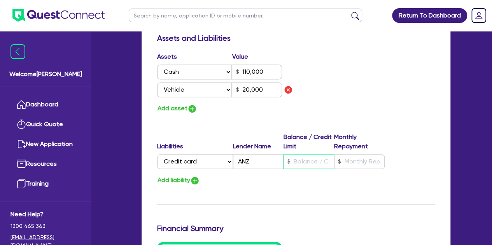
click at [297, 168] on input "text" at bounding box center [308, 161] width 51 height 15
click at [304, 180] on div "Add liability" at bounding box center [295, 180] width 289 height 10
click at [345, 168] on div "Liabilities Lender Name Balance / Credit Limit Monthly Repayment Select Liabili…" at bounding box center [295, 153] width 289 height 40
click at [350, 161] on input "text" at bounding box center [359, 161] width 51 height 15
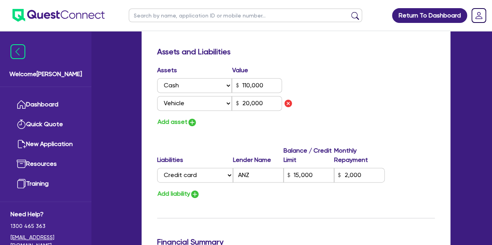
scroll to position [493, 0]
click at [182, 125] on button "Add asset" at bounding box center [177, 122] width 40 height 10
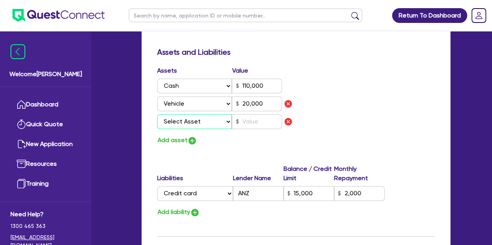
click at [187, 126] on select "Select Asset Cash Property Investment property Vehicle Truck Trailer Equipment …" at bounding box center [194, 121] width 75 height 15
click at [287, 121] on img "button" at bounding box center [287, 121] width 9 height 9
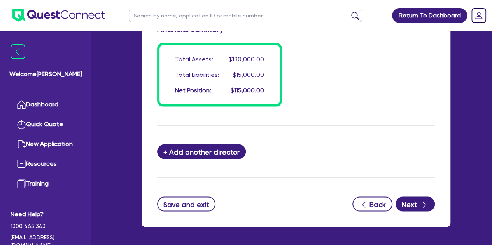
scroll to position [735, 0]
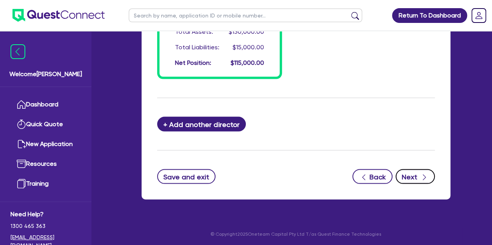
click at [414, 181] on button "Next" at bounding box center [414, 176] width 39 height 15
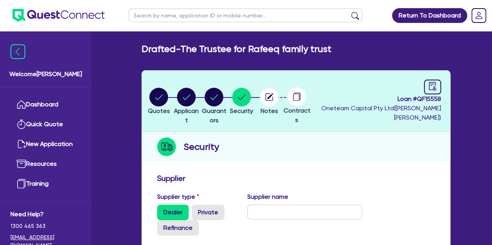
click at [169, 84] on header "Quotes Applicant [GEOGRAPHIC_DATA] Security Notes Contracts Loan # QF15558 Onet…" at bounding box center [296, 101] width 309 height 62
click at [167, 88] on icon "button" at bounding box center [158, 97] width 19 height 19
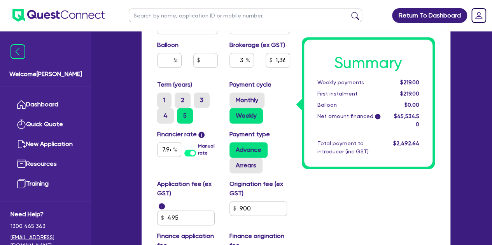
scroll to position [477, 0]
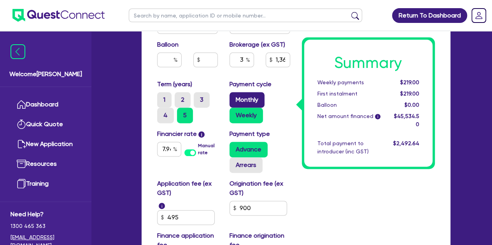
click at [252, 95] on label "Monthly" at bounding box center [246, 100] width 35 height 16
click at [234, 95] on input "Monthly" at bounding box center [231, 94] width 5 height 5
click at [249, 117] on label "Weekly" at bounding box center [245, 116] width 33 height 16
click at [234, 113] on input "Weekly" at bounding box center [231, 110] width 5 height 5
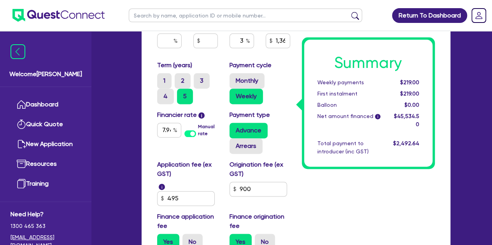
scroll to position [498, 0]
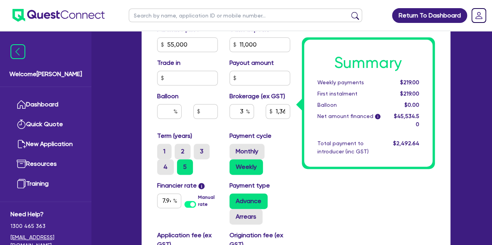
scroll to position [425, 0]
click at [163, 109] on input "text" at bounding box center [169, 112] width 24 height 15
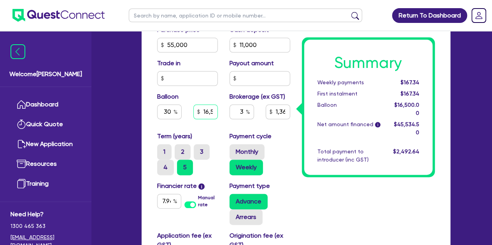
click at [208, 109] on input "16,500" at bounding box center [205, 112] width 24 height 15
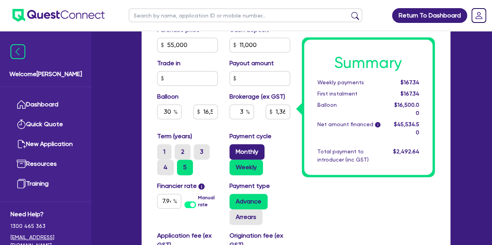
click at [239, 147] on label "Monthly" at bounding box center [246, 152] width 35 height 16
click at [234, 147] on input "Monthly" at bounding box center [231, 146] width 5 height 5
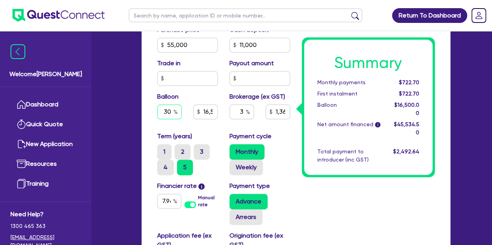
click at [172, 112] on input "30" at bounding box center [169, 112] width 24 height 15
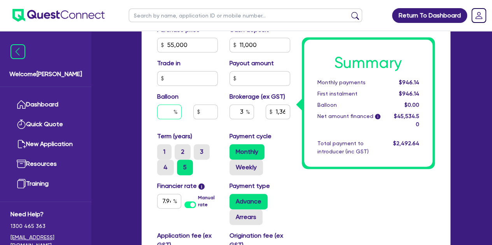
click at [161, 115] on input "text" at bounding box center [169, 112] width 24 height 15
click at [163, 121] on div "Balloon" at bounding box center [187, 108] width 72 height 33
click at [171, 103] on div "Balloon" at bounding box center [187, 108] width 72 height 33
click at [168, 118] on input "text" at bounding box center [169, 112] width 24 height 15
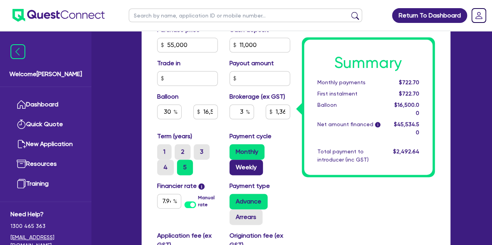
click at [233, 166] on label "Weekly" at bounding box center [245, 168] width 33 height 16
click at [233, 165] on input "Weekly" at bounding box center [231, 162] width 5 height 5
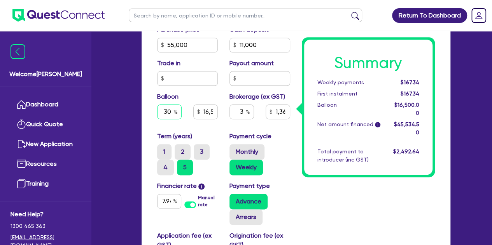
click at [173, 114] on input "30" at bounding box center [169, 112] width 24 height 15
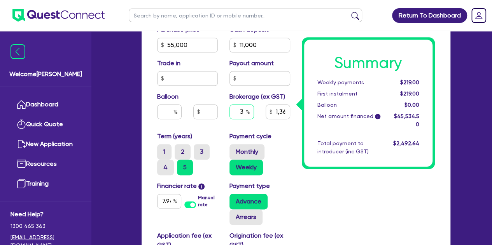
click at [245, 109] on input "3" at bounding box center [241, 112] width 24 height 15
click at [217, 122] on div "Balloon" at bounding box center [187, 108] width 72 height 33
click at [245, 112] on input "2" at bounding box center [241, 112] width 24 height 15
click at [136, 110] on div "Quotes Applicant [GEOGRAPHIC_DATA] Security Notes Contracts Loan # QF15558 Onet…" at bounding box center [296, 10] width 320 height 731
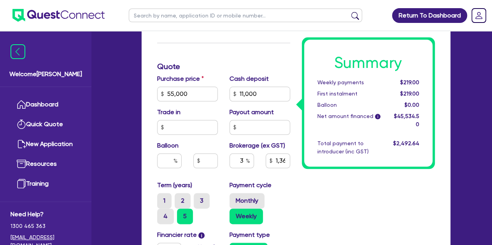
scroll to position [377, 0]
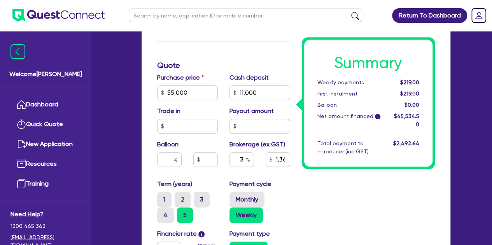
click at [222, 121] on div "Trade in" at bounding box center [187, 120] width 72 height 27
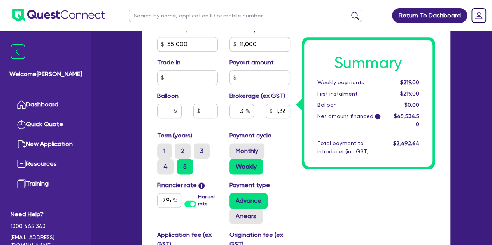
scroll to position [428, 0]
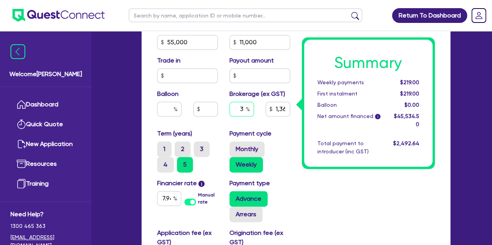
click at [244, 112] on input "3" at bounding box center [241, 109] width 24 height 15
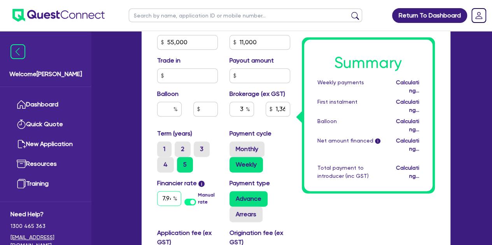
scroll to position [0, 1]
click at [168, 202] on input "7.94" at bounding box center [169, 198] width 24 height 15
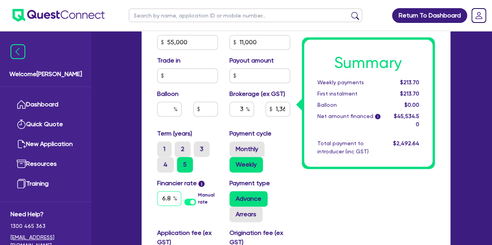
scroll to position [0, 2]
click at [169, 198] on input "6.89" at bounding box center [169, 198] width 24 height 15
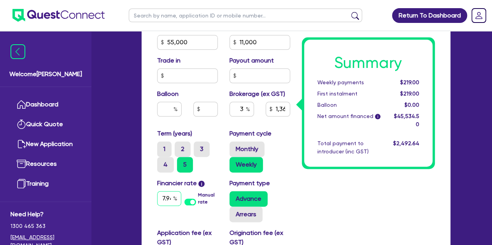
click at [163, 196] on input "7.94" at bounding box center [169, 198] width 24 height 15
click at [142, 185] on div "Funding Options Who will be funding this deal? Select I will fund 100% I will c…" at bounding box center [296, 53] width 309 height 622
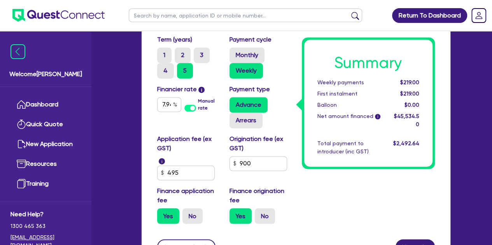
scroll to position [523, 0]
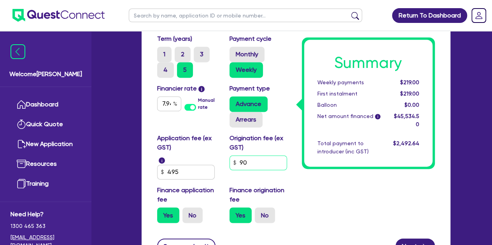
click at [275, 165] on input "90" at bounding box center [258, 163] width 58 height 15
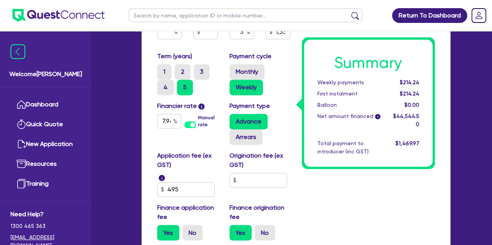
scroll to position [506, 0]
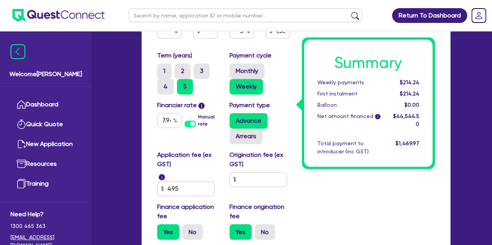
drag, startPoint x: 251, startPoint y: 171, endPoint x: 249, endPoint y: 192, distance: 20.7
click at [249, 192] on div "Origination fee (ex GST)" at bounding box center [260, 173] width 72 height 46
drag, startPoint x: 249, startPoint y: 192, endPoint x: 241, endPoint y: 186, distance: 10.4
click at [241, 186] on div "Origination fee (ex GST)" at bounding box center [260, 173] width 72 height 46
click at [241, 186] on input "text" at bounding box center [258, 179] width 58 height 15
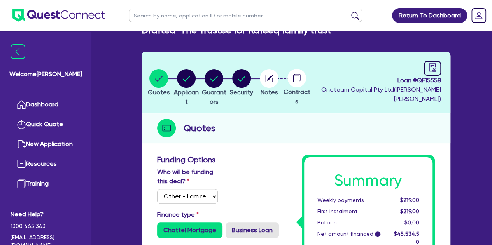
scroll to position [0, 0]
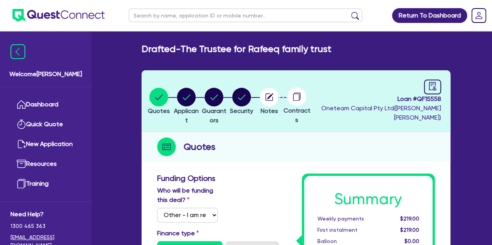
click at [139, 16] on input "text" at bounding box center [245, 16] width 233 height 14
click button "submit" at bounding box center [355, 17] width 12 height 11
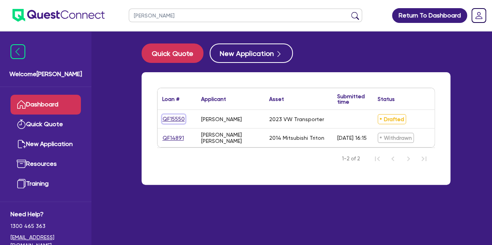
click at [170, 115] on link "QF15550" at bounding box center [173, 119] width 23 height 9
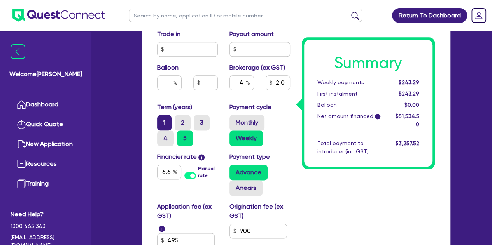
scroll to position [455, 0]
click at [166, 170] on input "6.69" at bounding box center [169, 171] width 24 height 15
click at [169, 169] on input "6.64" at bounding box center [169, 171] width 24 height 15
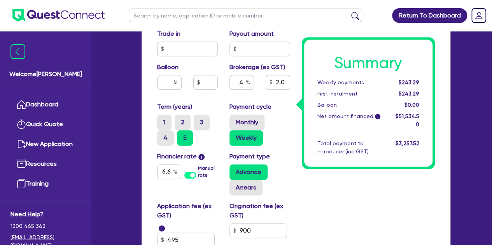
click at [149, 160] on div "Funding Options Who will be funding this deal? Select I will fund 100% I will c…" at bounding box center [296, 26] width 309 height 622
click at [246, 81] on div "4" at bounding box center [241, 82] width 24 height 15
drag, startPoint x: 231, startPoint y: 88, endPoint x: 220, endPoint y: 95, distance: 12.4
click at [220, 95] on div "Purchase price 50,000 Cash deposit Trade in Payout amount Balloon Brokerage (ex…" at bounding box center [223, 49] width 145 height 107
click at [220, 95] on div "Balloon" at bounding box center [187, 79] width 72 height 33
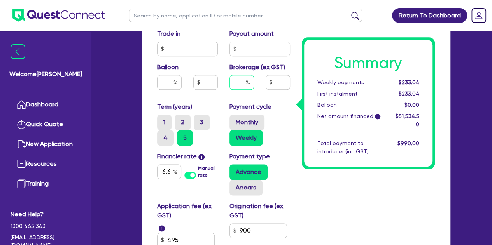
click at [240, 85] on input "text" at bounding box center [241, 82] width 24 height 15
click at [295, 187] on div "Payment type Advance Arrears" at bounding box center [260, 174] width 72 height 44
click at [243, 81] on input "text" at bounding box center [241, 82] width 24 height 15
click at [221, 92] on div "Balloon" at bounding box center [187, 79] width 72 height 33
click at [243, 83] on input "text" at bounding box center [241, 82] width 24 height 15
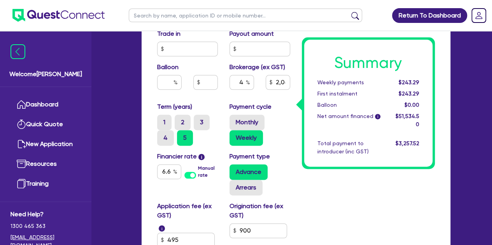
click at [217, 94] on div "Balloon" at bounding box center [187, 79] width 72 height 33
click at [264, 227] on input "900" at bounding box center [258, 231] width 58 height 15
click at [310, 203] on div "Summary Weekly payments $243.29 First instalment $243.29 Balloon $0.00 Net amou…" at bounding box center [368, 8] width 145 height 578
click at [267, 224] on input "text" at bounding box center [258, 231] width 58 height 15
click at [323, 199] on div "Summary Weekly payments $238.62 First instalment $238.62 Balloon $0.00 Net amou…" at bounding box center [368, 8] width 145 height 578
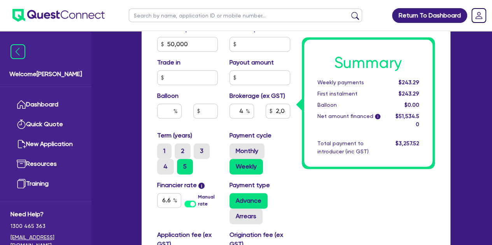
scroll to position [427, 0]
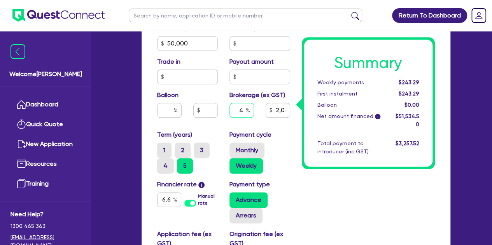
click at [245, 111] on input "4" at bounding box center [241, 110] width 24 height 15
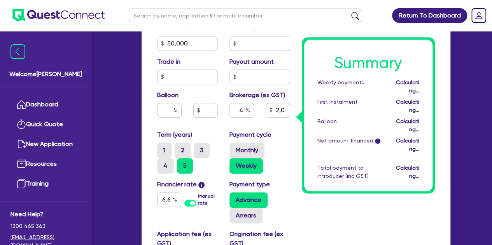
click at [274, 137] on div "Payment cycle Monthly Weekly" at bounding box center [260, 152] width 72 height 44
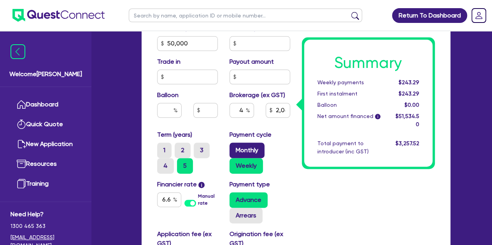
click at [258, 150] on label "Monthly" at bounding box center [246, 151] width 35 height 16
click at [234, 148] on input "Monthly" at bounding box center [231, 145] width 5 height 5
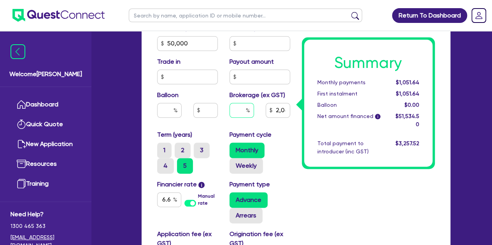
click at [244, 109] on input "text" at bounding box center [241, 110] width 24 height 15
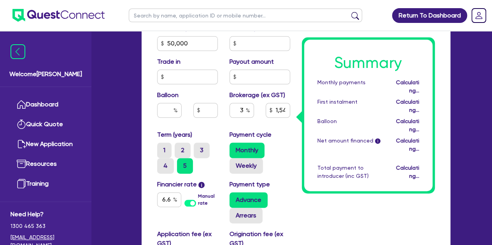
click at [304, 171] on div "Summary Monthly payments Calculating... First instalment Calculating... Balloon…" at bounding box center [368, 36] width 145 height 578
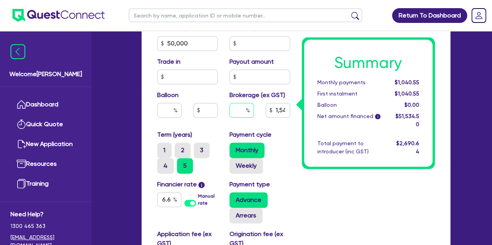
click at [243, 108] on input "text" at bounding box center [241, 110] width 24 height 15
click at [298, 180] on div "Summary Monthly payments $1,051.64 First instalment $1,051.64 Balloon $0.00 Net…" at bounding box center [368, 36] width 145 height 578
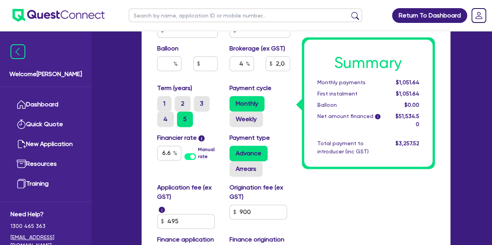
scroll to position [474, 0]
drag, startPoint x: 255, startPoint y: 203, endPoint x: 258, endPoint y: 215, distance: 12.2
click at [258, 215] on div "Origination fee (ex GST) 900" at bounding box center [260, 206] width 72 height 46
click at [258, 215] on input "90" at bounding box center [258, 212] width 58 height 15
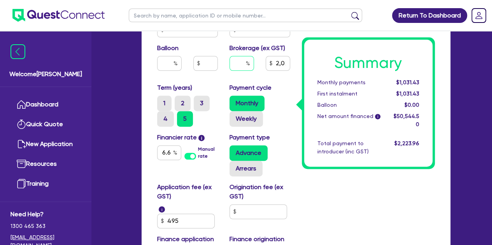
click at [243, 62] on input "text" at bounding box center [241, 63] width 24 height 15
click at [215, 81] on div "Purchase price 50,000 Cash deposit Trade in Payout amount Balloon Brokerage (ex…" at bounding box center [223, 30] width 145 height 107
click at [241, 61] on input "5" at bounding box center [241, 63] width 24 height 15
click at [242, 61] on input "5" at bounding box center [241, 63] width 24 height 15
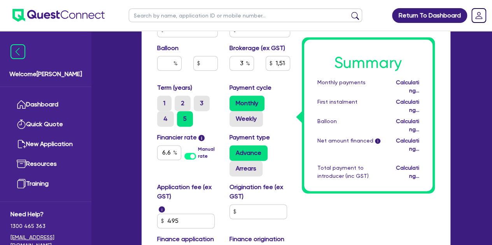
click at [219, 82] on div "Purchase price 50,000 Cash deposit Trade in Payout amount Balloon Brokerage (ex…" at bounding box center [223, 30] width 145 height 107
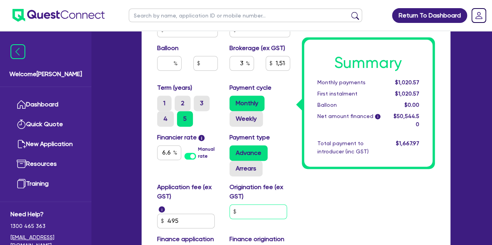
click at [250, 216] on input "text" at bounding box center [258, 212] width 58 height 15
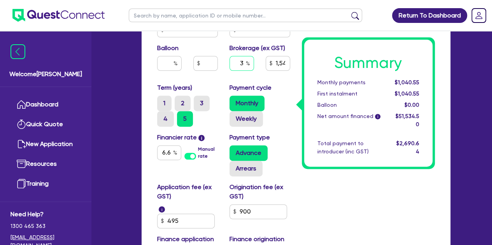
click at [243, 66] on input "3" at bounding box center [241, 63] width 24 height 15
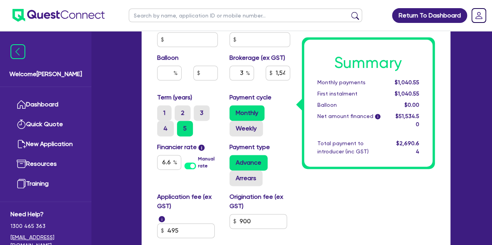
scroll to position [464, 0]
click at [208, 93] on div "Term (years) 1 2 3 4 5" at bounding box center [187, 115] width 72 height 44
click at [245, 75] on input "3" at bounding box center [241, 72] width 24 height 15
click at [295, 119] on div "Payment cycle Monthly Weekly" at bounding box center [260, 115] width 72 height 44
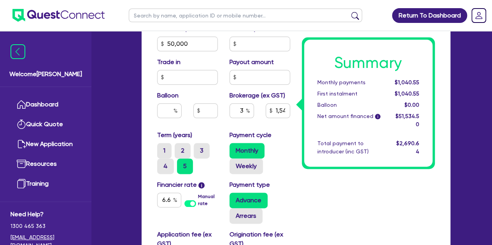
scroll to position [427, 0]
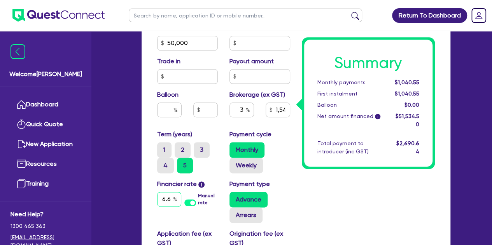
click at [161, 205] on input "6.69" at bounding box center [169, 199] width 24 height 15
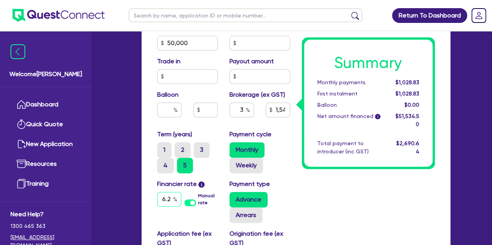
click at [167, 199] on input "6.2" at bounding box center [169, 199] width 24 height 15
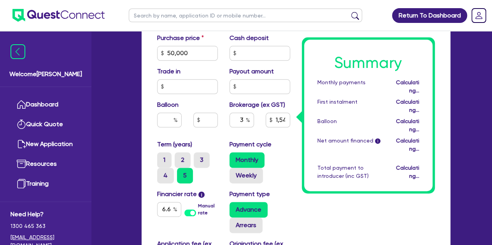
click at [125, 183] on div "Welcome [PERSON_NAME] Quick Quote New Application Ref Company Ref Salesperson R…" at bounding box center [246, 2] width 432 height 839
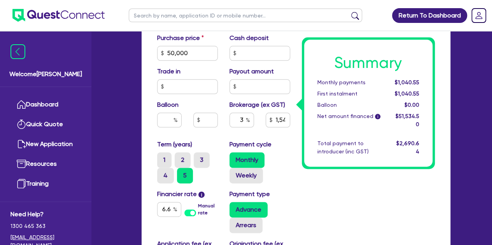
click at [147, 23] on ul at bounding box center [245, 15] width 249 height 31
click at [148, 21] on input "text" at bounding box center [245, 16] width 233 height 14
paste input "QF14225"
click button "submit" at bounding box center [355, 17] width 12 height 11
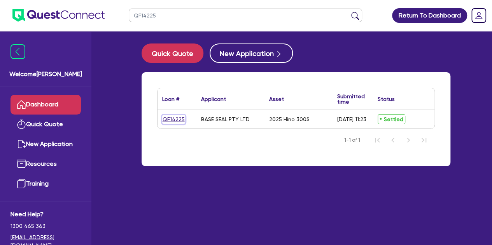
click at [171, 117] on link "QF14225" at bounding box center [173, 119] width 23 height 9
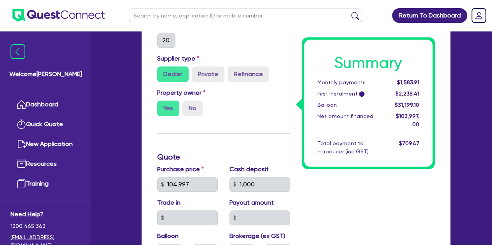
scroll to position [285, 0]
click at [186, 10] on input "text" at bounding box center [245, 16] width 233 height 14
paste input "QF13427"
click button "submit" at bounding box center [355, 17] width 12 height 11
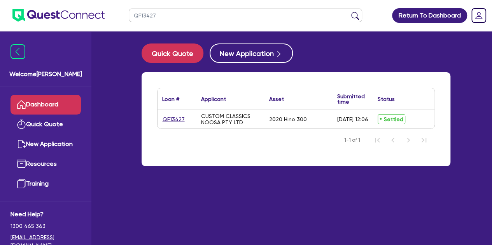
click at [166, 127] on div "QF13427" at bounding box center [176, 119] width 39 height 19
click at [169, 122] on link "QF13427" at bounding box center [173, 119] width 23 height 9
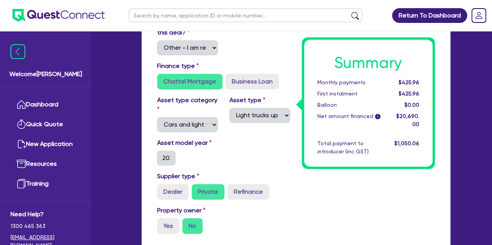
scroll to position [107, 0]
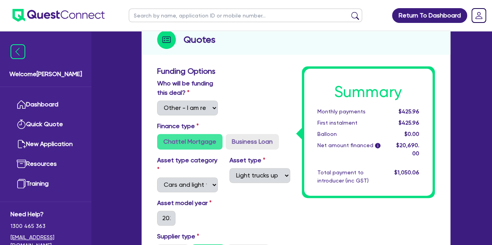
click at [137, 17] on input "text" at bounding box center [245, 16] width 233 height 14
click button "submit" at bounding box center [355, 17] width 12 height 11
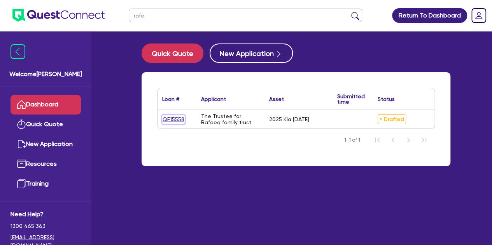
click at [175, 121] on link "QF15558" at bounding box center [173, 119] width 23 height 9
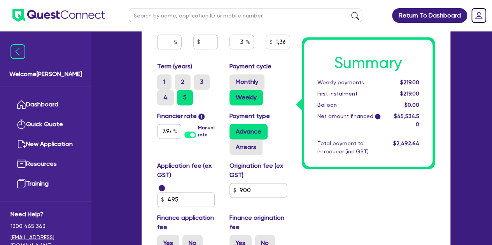
scroll to position [495, 0]
click at [160, 130] on input "7.94" at bounding box center [169, 131] width 24 height 15
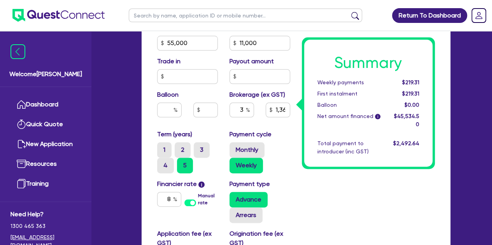
scroll to position [593, 0]
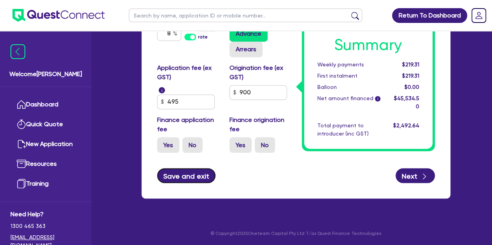
click at [193, 178] on button "Save and exit" at bounding box center [186, 175] width 59 height 15
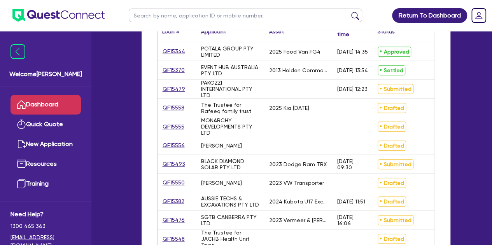
scroll to position [146, 0]
click at [118, 106] on div "Welcome [PERSON_NAME] Quick Quote New Application Ref Company Ref Salesperson R…" at bounding box center [246, 178] width 432 height 649
click at [165, 163] on link "QF15493" at bounding box center [173, 164] width 23 height 9
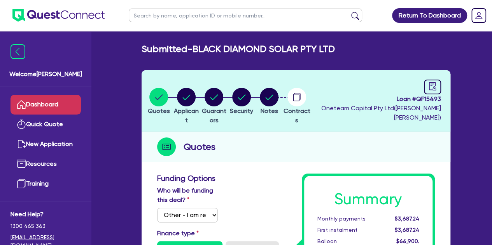
click at [45, 103] on link "Dashboard" at bounding box center [45, 105] width 70 height 20
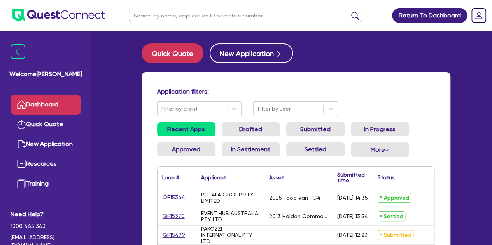
click at [166, 14] on input "text" at bounding box center [245, 16] width 233 height 14
click at [349, 12] on button "submit" at bounding box center [355, 17] width 12 height 11
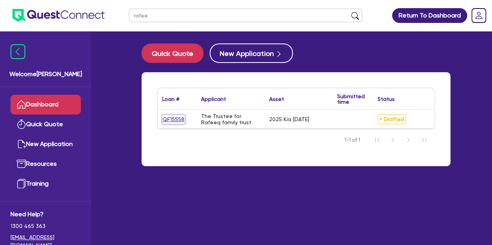
click at [173, 117] on link "QF15558" at bounding box center [173, 119] width 23 height 9
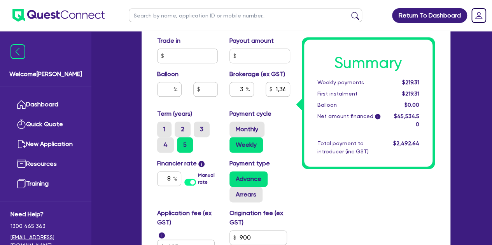
scroll to position [450, 0]
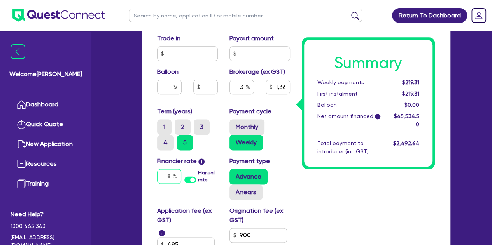
click at [175, 178] on div "8" at bounding box center [169, 176] width 24 height 15
click at [243, 85] on input "3" at bounding box center [241, 87] width 24 height 15
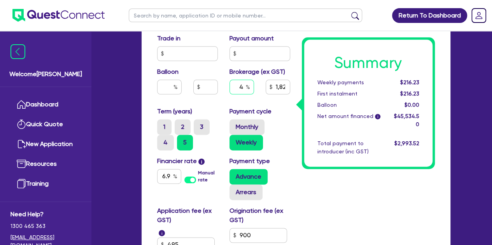
click at [242, 86] on input "4" at bounding box center [241, 87] width 24 height 15
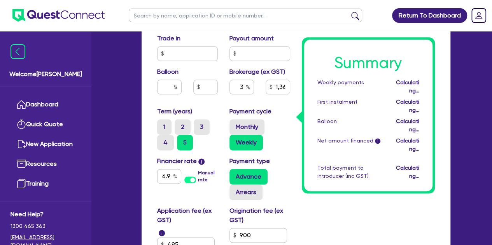
click at [152, 101] on div "Purchase price 55,000 Cash deposit 11,000 Trade in Payout amount Balloon Broker…" at bounding box center [223, 53] width 145 height 107
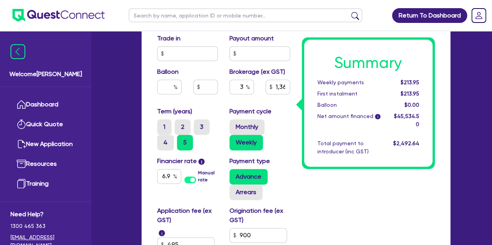
click at [245, 123] on label "Monthly" at bounding box center [246, 127] width 35 height 16
click at [234, 123] on input "Monthly" at bounding box center [231, 121] width 5 height 5
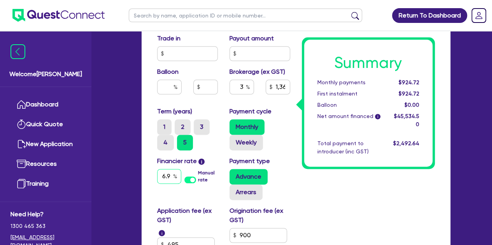
click at [157, 175] on input "6.94" at bounding box center [169, 176] width 24 height 15
click at [165, 174] on input "6.94" at bounding box center [169, 176] width 24 height 15
click at [166, 175] on input "6.94" at bounding box center [169, 176] width 24 height 15
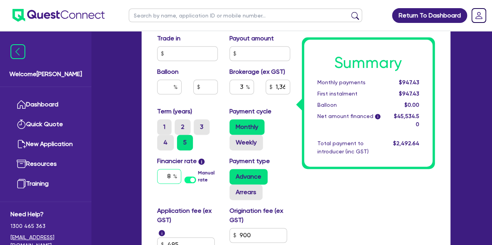
click at [171, 176] on input "8" at bounding box center [169, 176] width 24 height 15
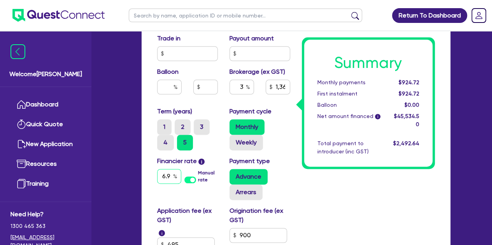
click at [167, 179] on input "6.94" at bounding box center [169, 176] width 24 height 15
click at [170, 176] on input "8" at bounding box center [169, 176] width 24 height 15
click at [245, 88] on input "3" at bounding box center [241, 87] width 24 height 15
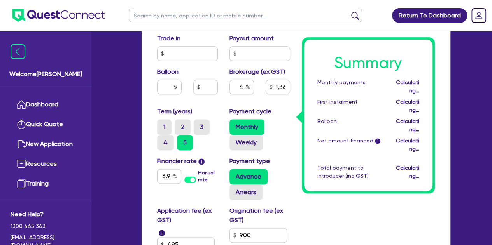
click at [226, 102] on div "Purchase price 55,000 Cash deposit 11,000 Trade in Payout amount Balloon Broker…" at bounding box center [223, 53] width 145 height 107
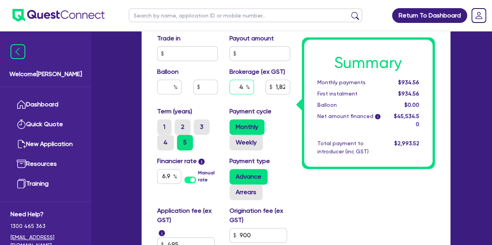
click at [245, 86] on input "4" at bounding box center [241, 87] width 24 height 15
click at [143, 91] on div "Funding Options Who will be funding this deal? Select I will fund 100% I will c…" at bounding box center [296, 31] width 309 height 622
click at [239, 140] on label "Weekly" at bounding box center [245, 143] width 33 height 16
click at [234, 140] on input "Weekly" at bounding box center [231, 137] width 5 height 5
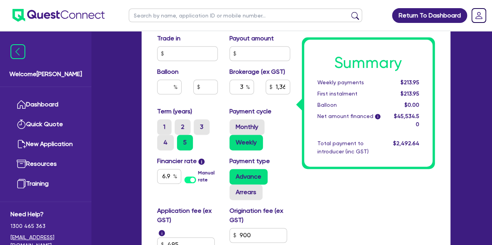
click at [204, 143] on div "1 2 3 4 5" at bounding box center [190, 134] width 66 height 31
click at [243, 85] on input "3" at bounding box center [241, 87] width 24 height 15
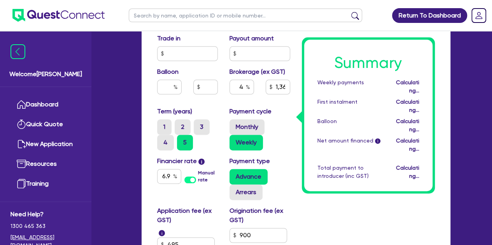
click at [213, 101] on div "Purchase price 55,000 Cash deposit 11,000 Trade in Payout amount Balloon Broker…" at bounding box center [223, 53] width 145 height 107
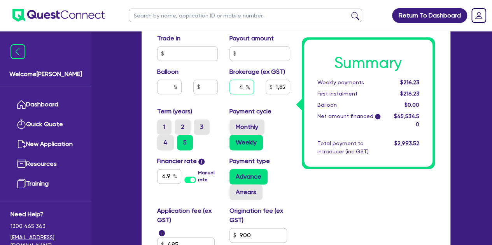
click at [243, 87] on input "4" at bounding box center [241, 87] width 24 height 15
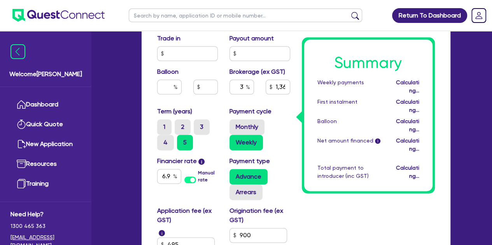
click at [203, 97] on div "Balloon" at bounding box center [187, 83] width 72 height 33
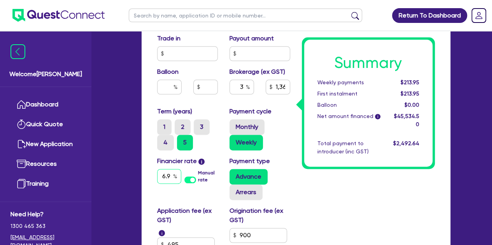
click at [165, 180] on input "6.94" at bounding box center [169, 176] width 24 height 15
click at [167, 178] on input "7.94" at bounding box center [169, 176] width 24 height 15
click at [242, 89] on input "3" at bounding box center [241, 87] width 24 height 15
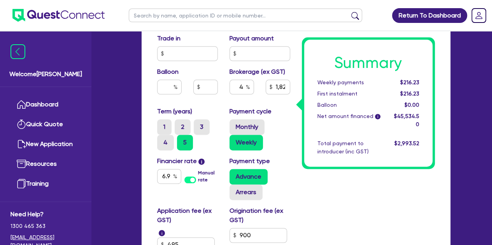
click at [321, 203] on div "Summary Weekly payments $216.23 First instalment $216.23 Balloon $0.00 Net amou…" at bounding box center [368, 13] width 145 height 578
click at [243, 86] on input "4" at bounding box center [241, 87] width 24 height 15
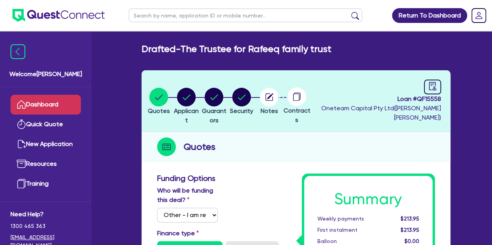
click at [50, 101] on link "Dashboard" at bounding box center [45, 105] width 70 height 20
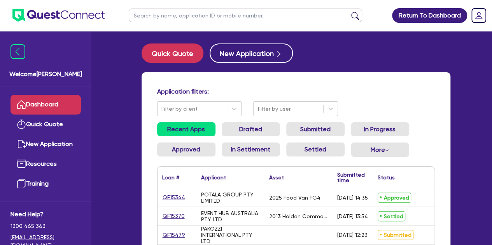
click at [147, 17] on input "text" at bounding box center [245, 16] width 233 height 14
click at [349, 12] on button "submit" at bounding box center [355, 17] width 12 height 11
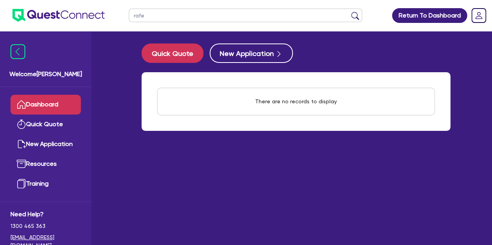
click at [349, 12] on button "submit" at bounding box center [355, 17] width 12 height 11
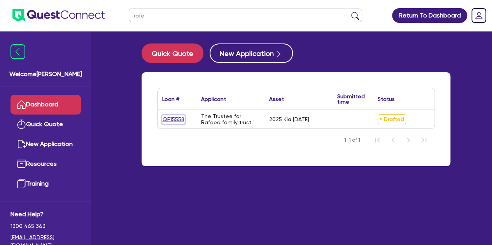
click at [171, 122] on link "QF15558" at bounding box center [173, 119] width 23 height 9
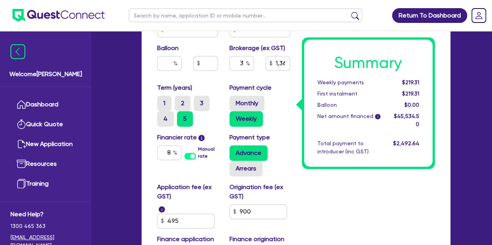
scroll to position [475, 0]
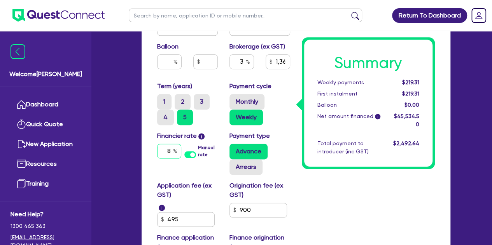
click at [168, 150] on input "8" at bounding box center [169, 151] width 24 height 15
click at [170, 151] on input "8" at bounding box center [169, 151] width 24 height 15
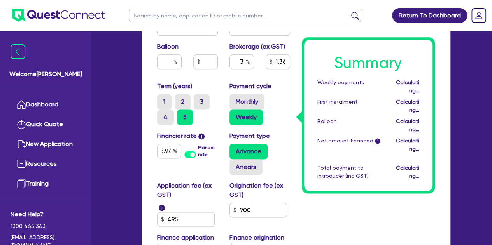
scroll to position [0, 0]
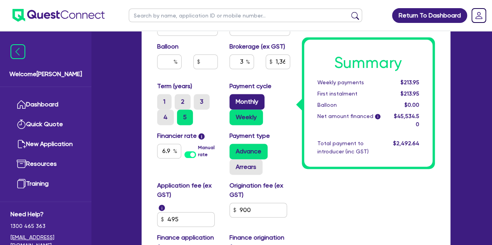
click at [238, 98] on label "Monthly" at bounding box center [246, 102] width 35 height 16
click at [234, 98] on input "Monthly" at bounding box center [231, 96] width 5 height 5
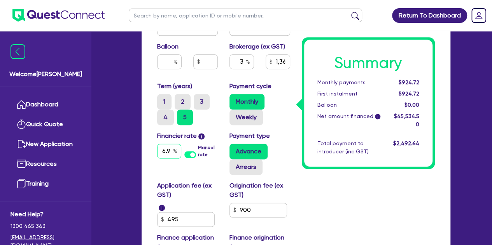
click at [167, 150] on input "6.94" at bounding box center [169, 151] width 24 height 15
